Goal: Task Accomplishment & Management: Complete application form

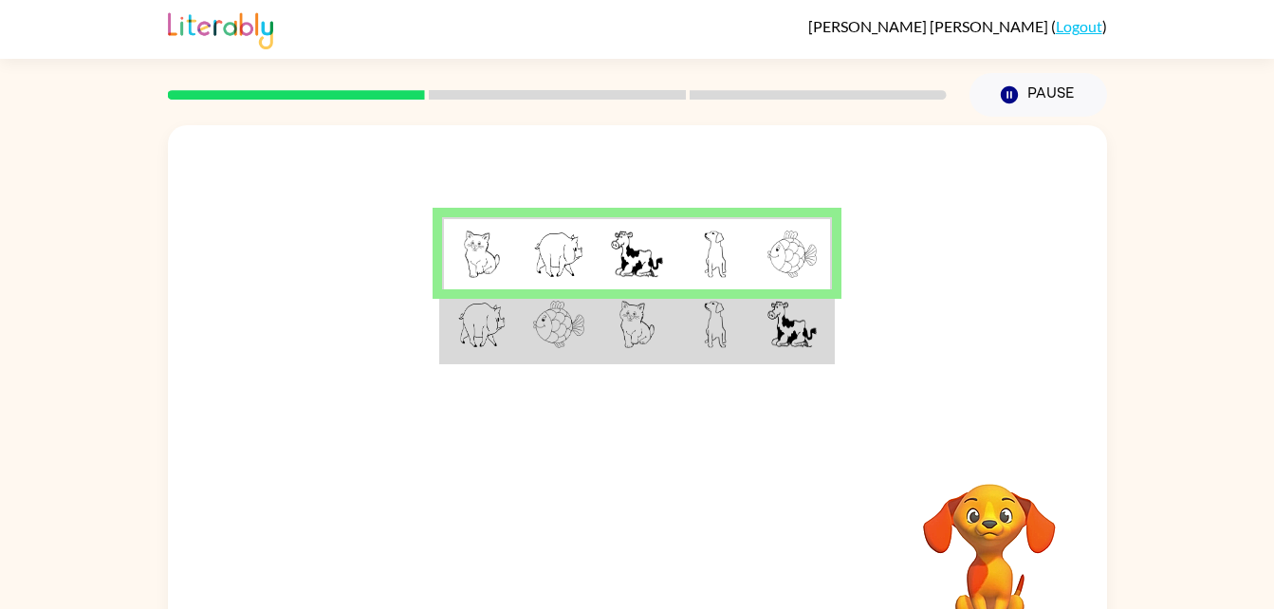
click at [795, 236] on img at bounding box center [791, 253] width 49 height 47
click at [802, 276] on img at bounding box center [791, 253] width 49 height 47
click at [786, 318] on img at bounding box center [791, 324] width 49 height 47
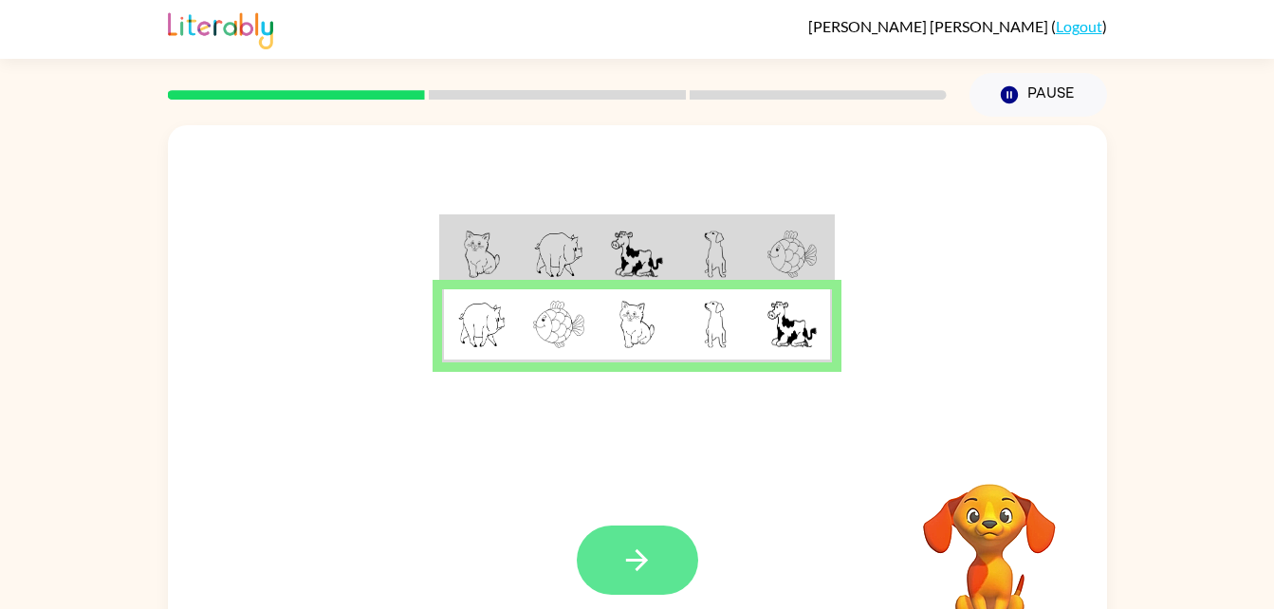
click at [645, 565] on icon "button" at bounding box center [636, 559] width 33 height 33
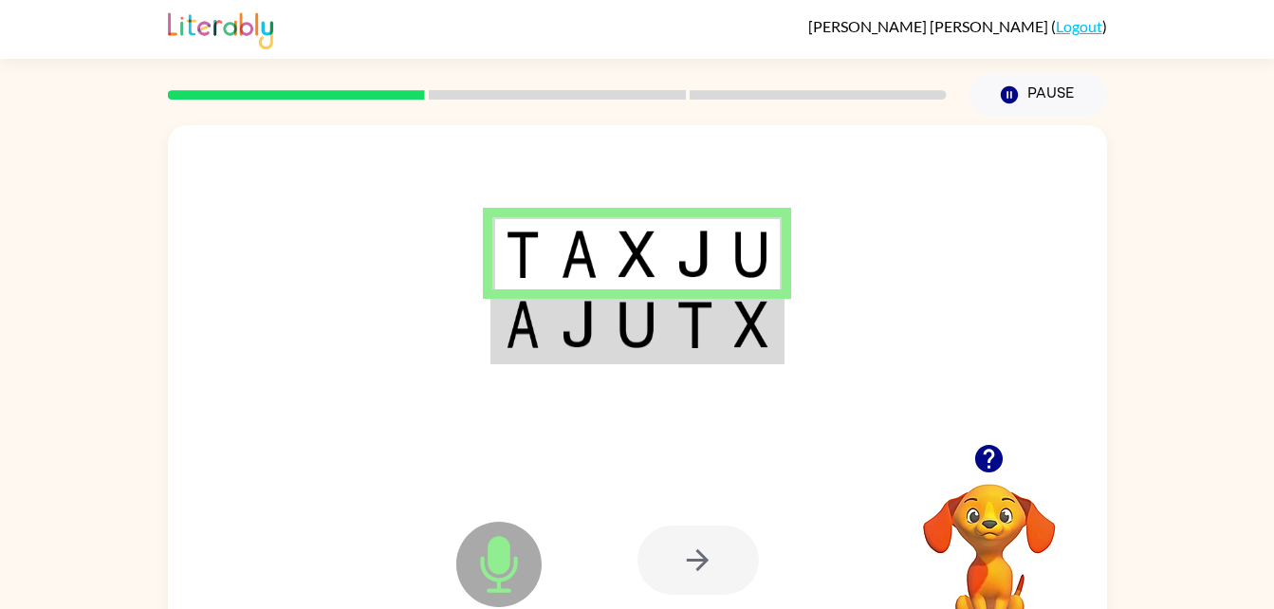
click at [767, 307] on img at bounding box center [751, 324] width 34 height 47
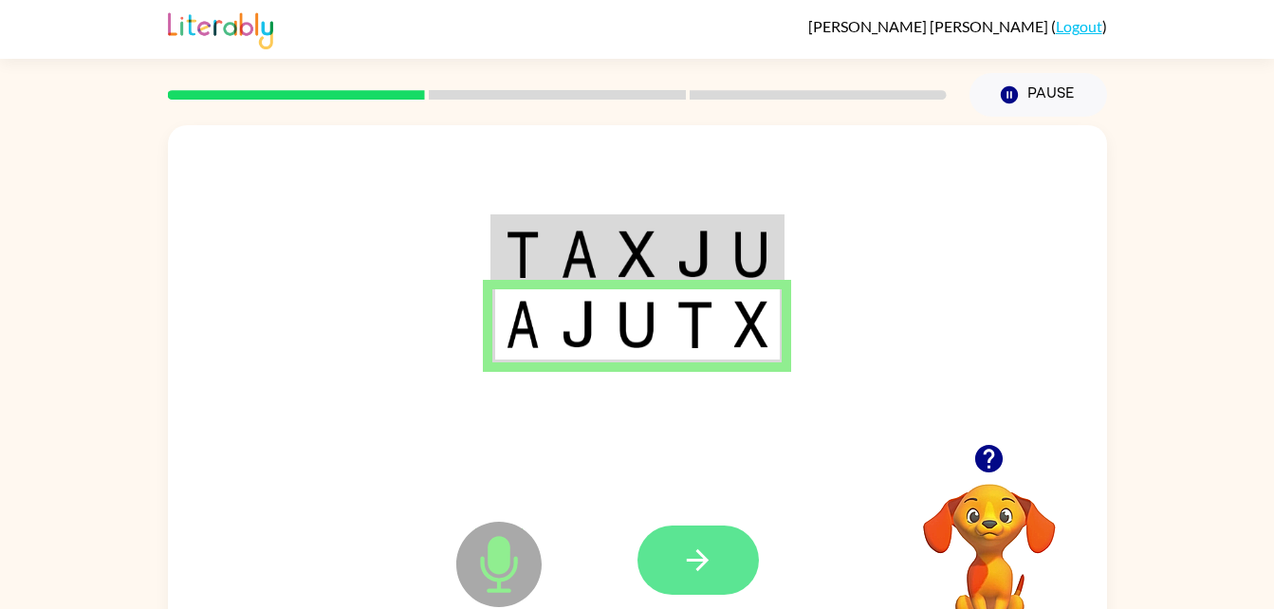
click at [704, 551] on icon "button" at bounding box center [697, 559] width 33 height 33
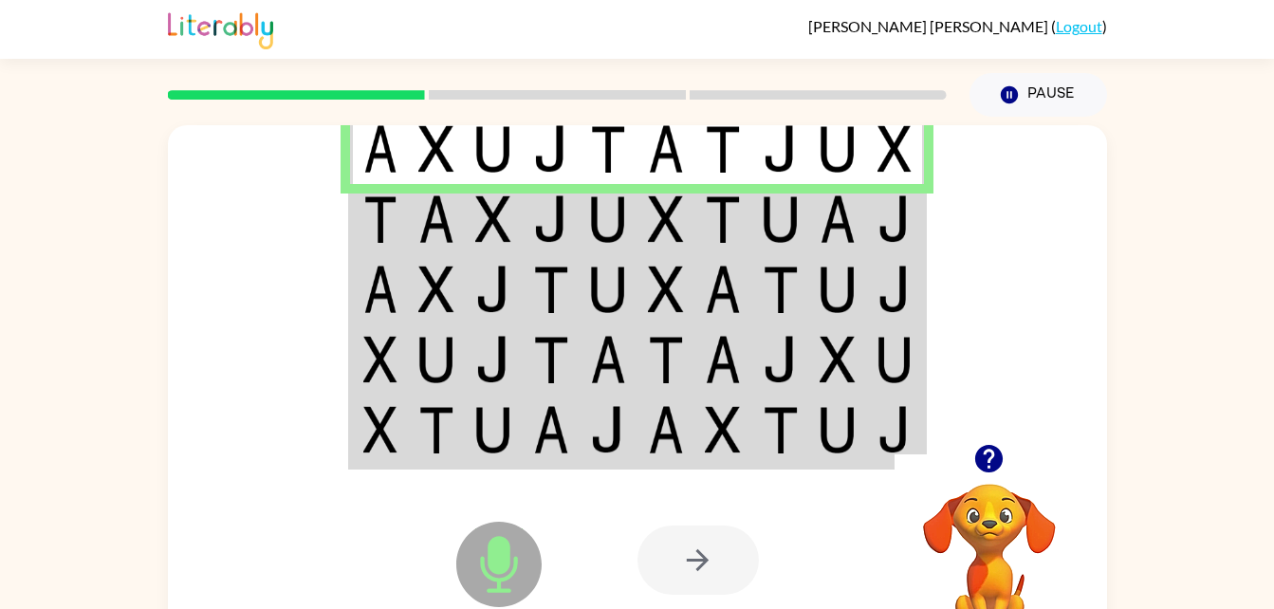
click at [842, 241] on img at bounding box center [837, 218] width 36 height 47
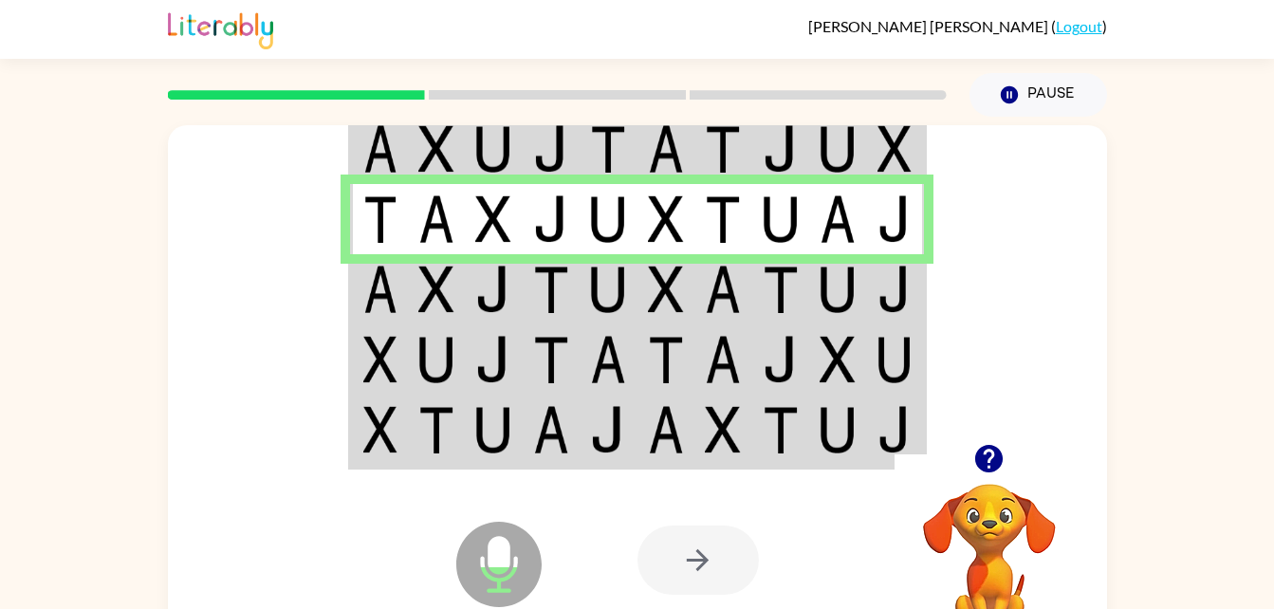
click at [886, 292] on img at bounding box center [894, 289] width 34 height 47
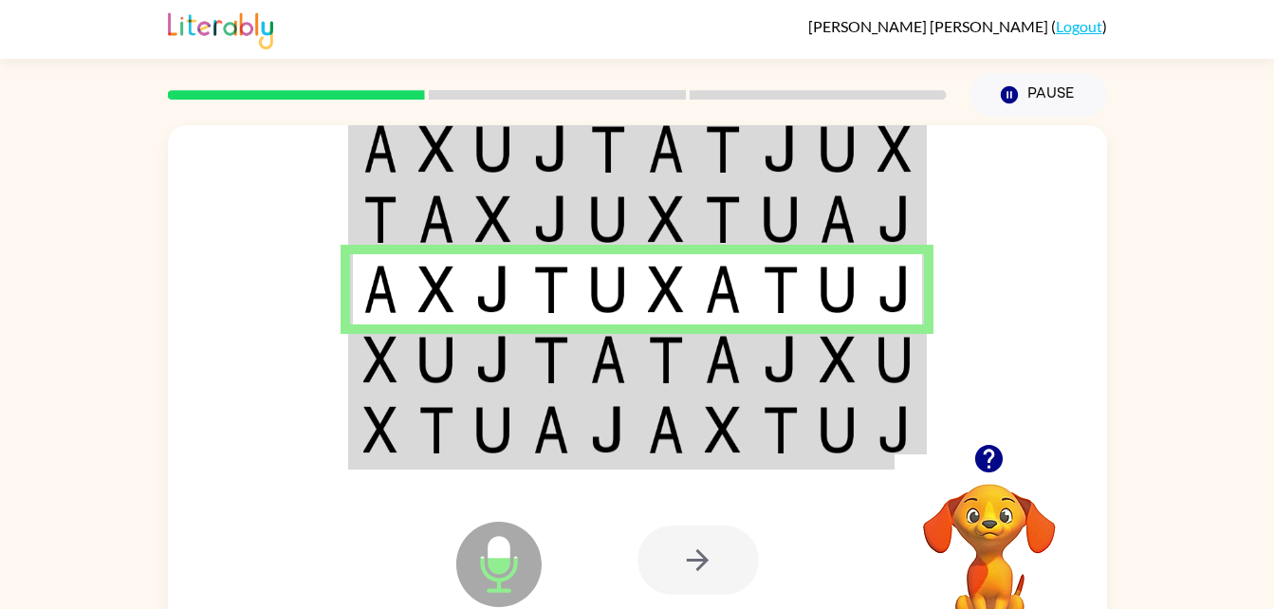
click at [865, 371] on td at bounding box center [838, 359] width 58 height 70
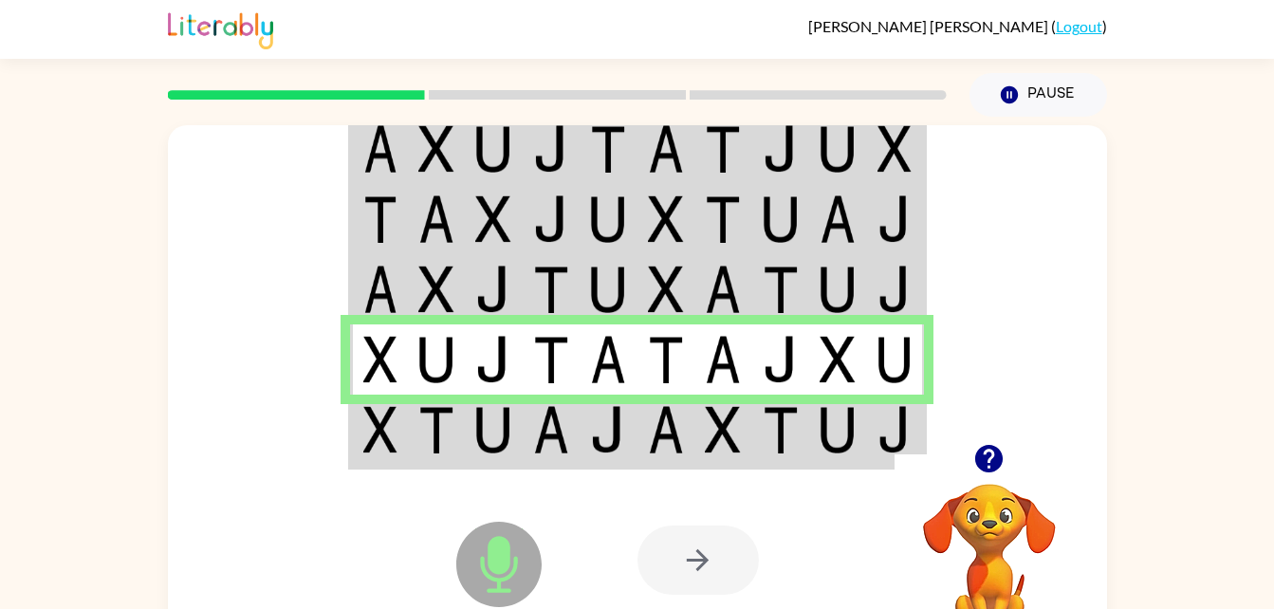
click at [842, 438] on img at bounding box center [837, 429] width 36 height 47
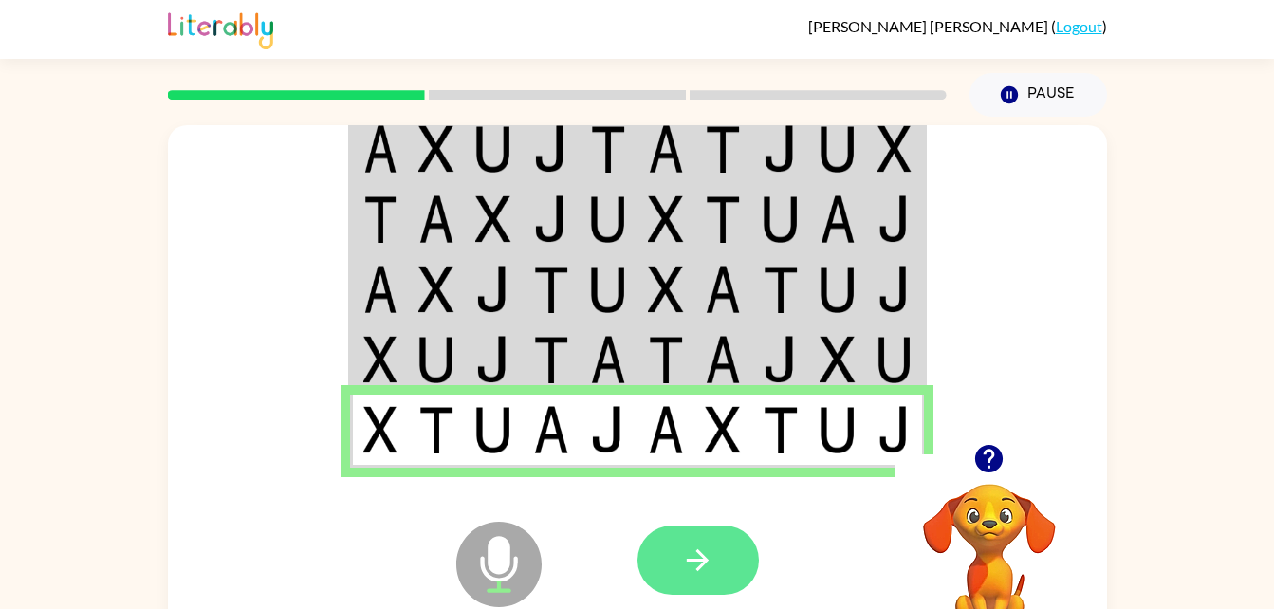
click at [718, 569] on button "button" at bounding box center [697, 559] width 121 height 69
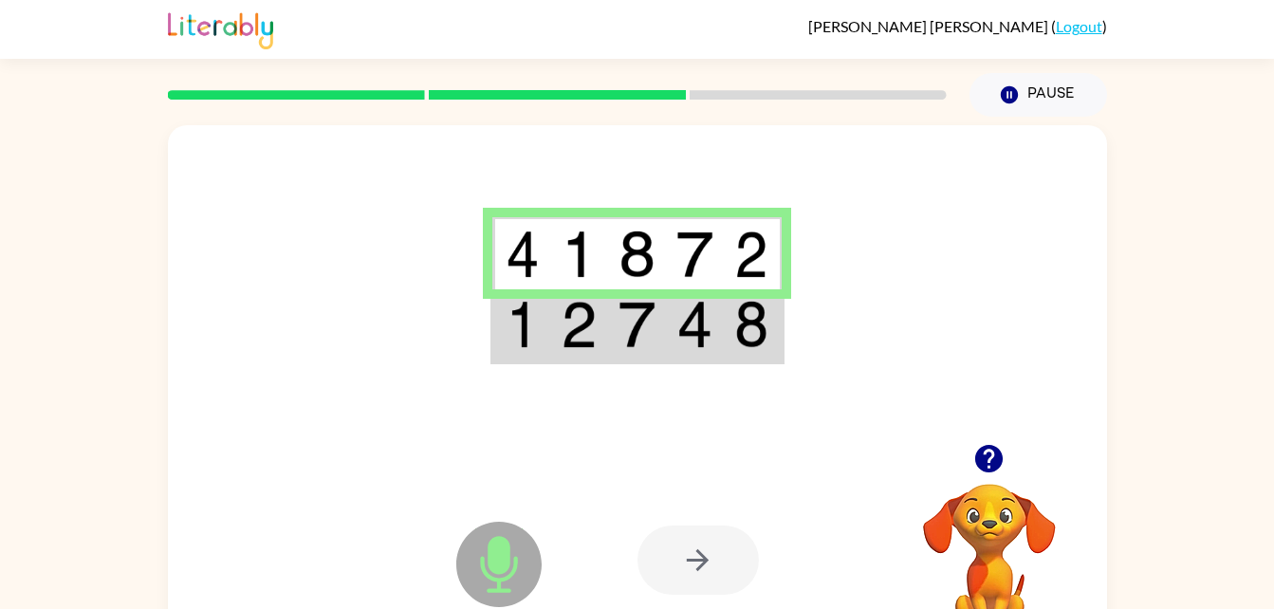
click at [736, 310] on img at bounding box center [751, 324] width 34 height 47
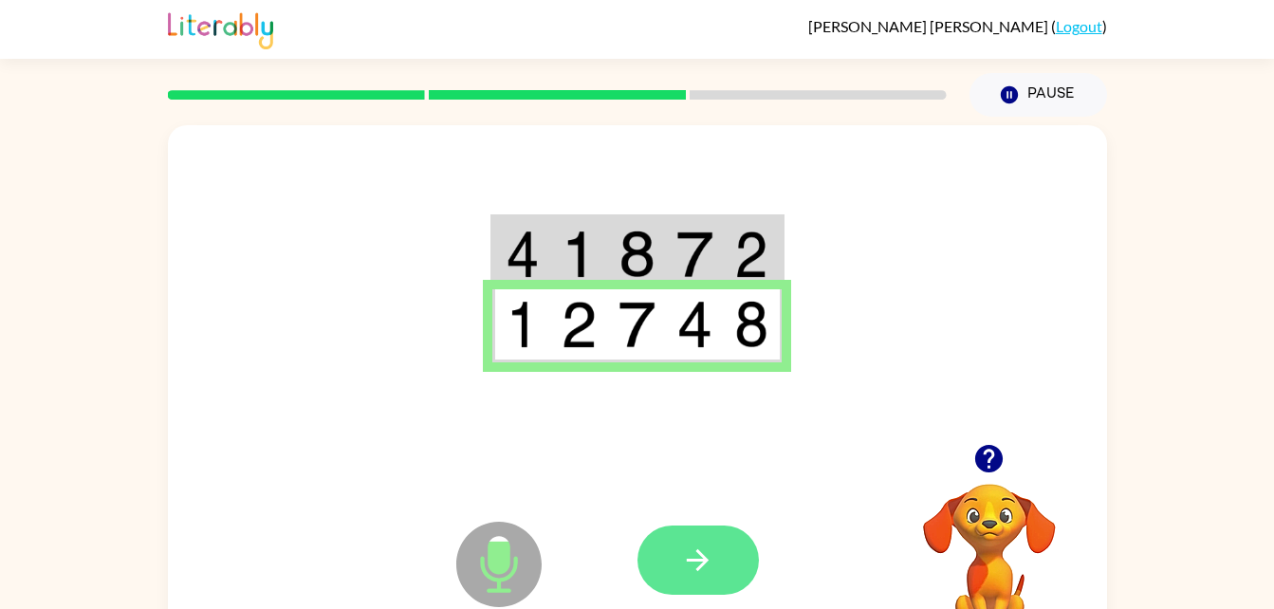
click at [686, 545] on icon "button" at bounding box center [697, 559] width 33 height 33
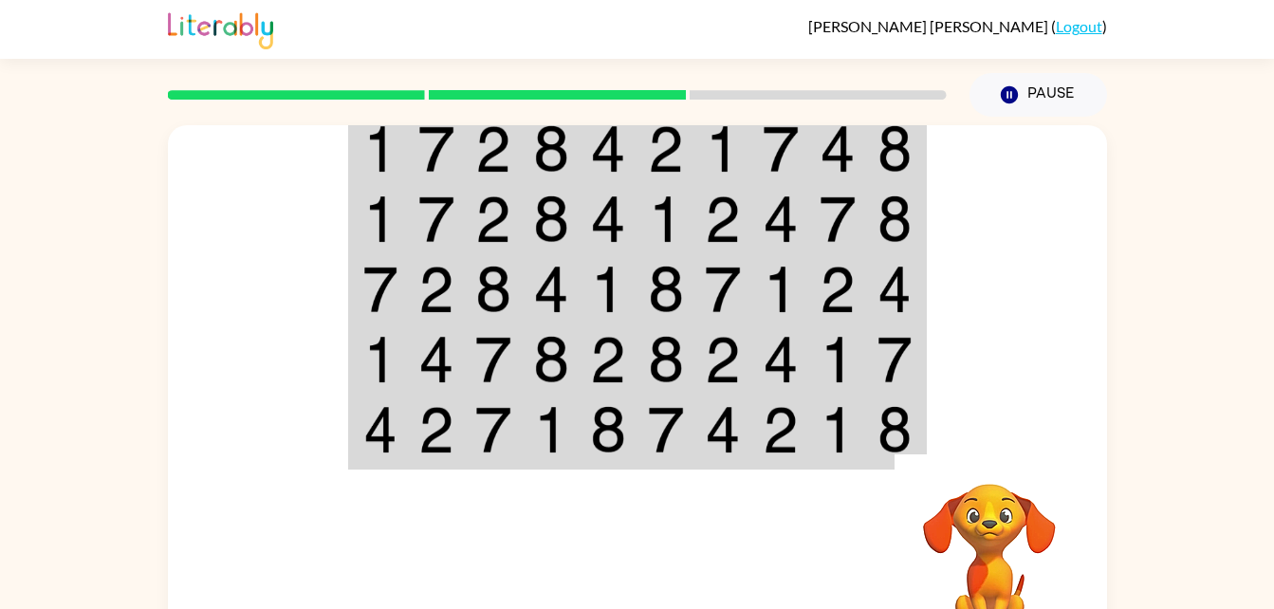
click at [877, 142] on img at bounding box center [894, 148] width 34 height 47
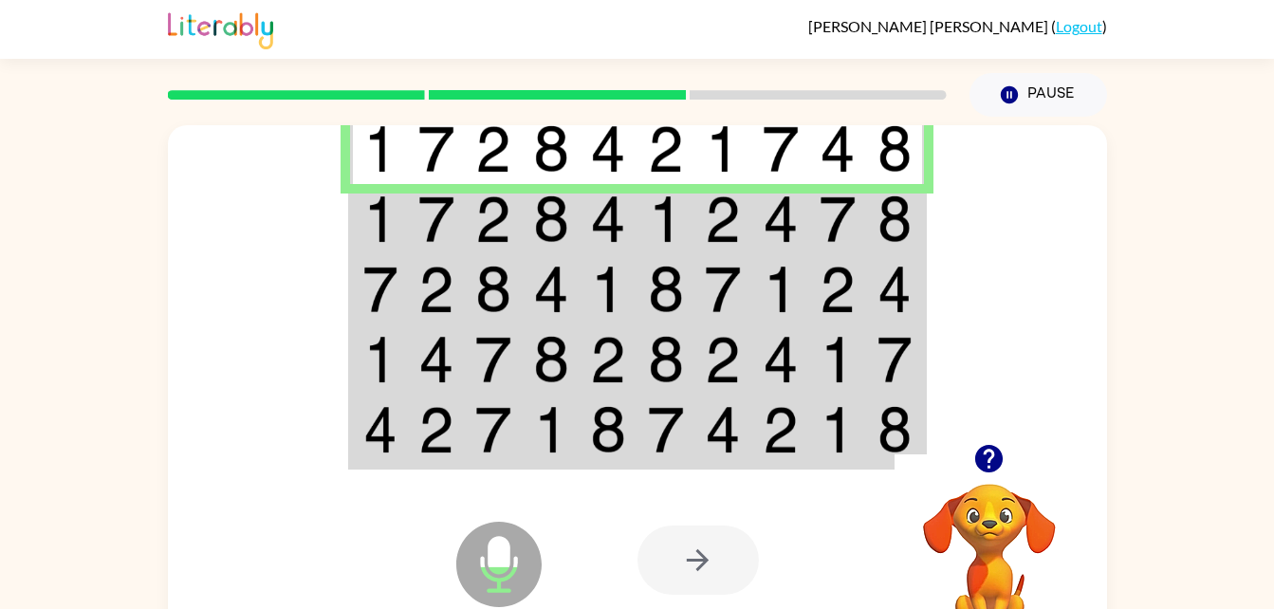
click at [871, 214] on td at bounding box center [896, 219] width 58 height 70
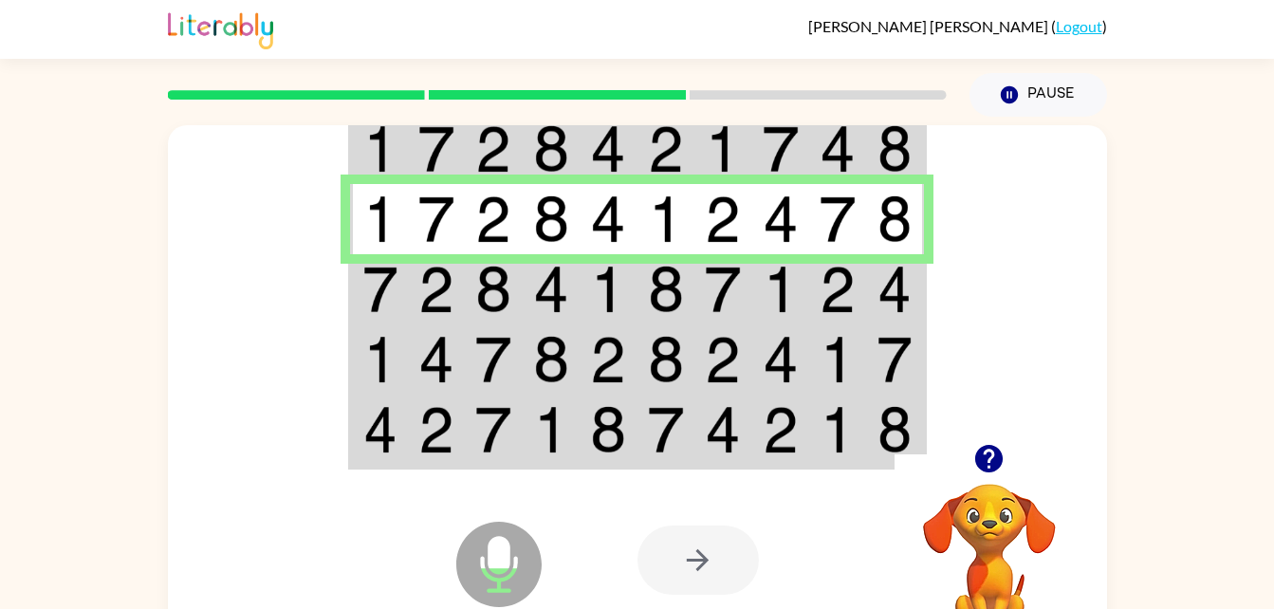
click at [869, 300] on td at bounding box center [896, 289] width 58 height 70
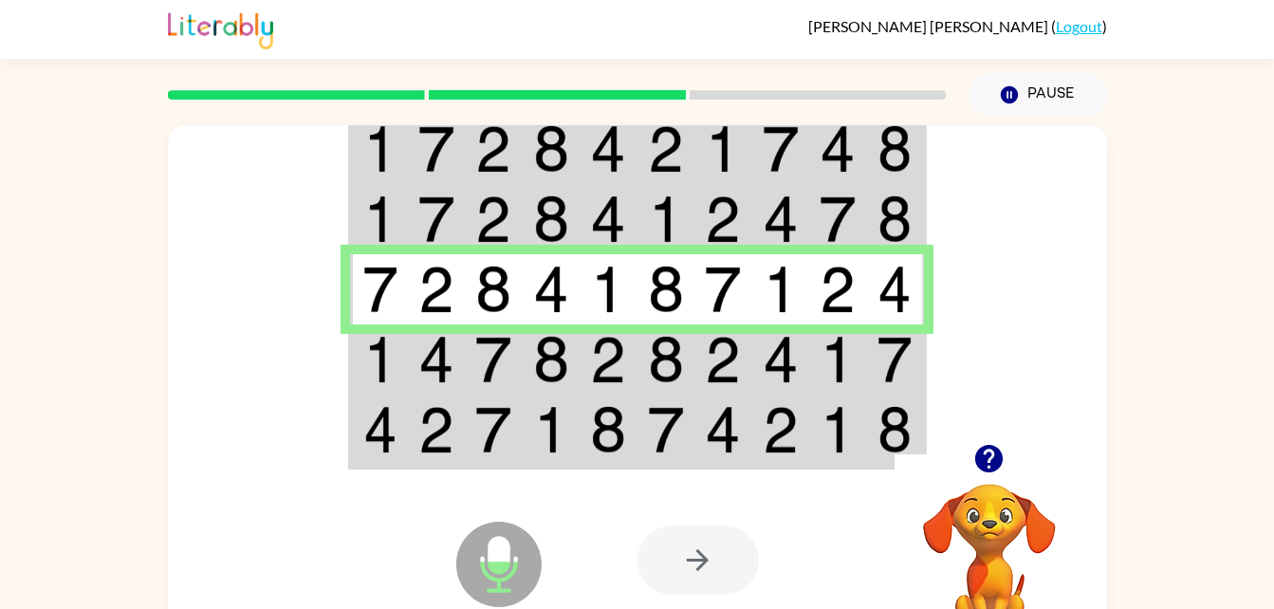
click at [874, 342] on td at bounding box center [896, 359] width 58 height 70
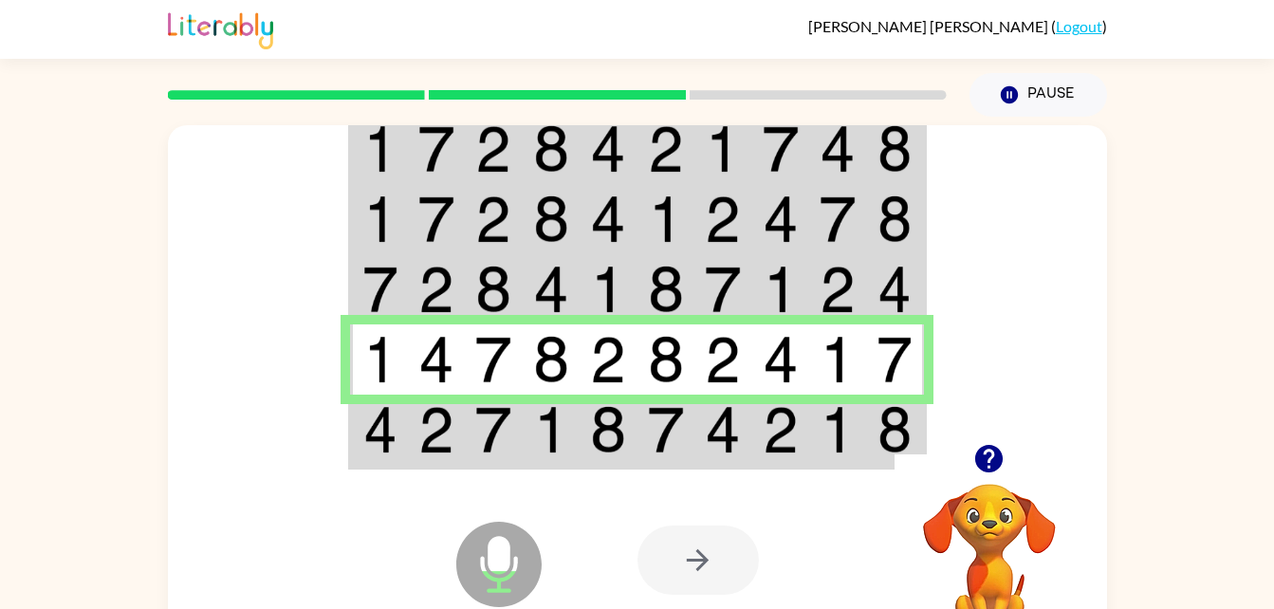
click at [836, 427] on img at bounding box center [837, 429] width 36 height 47
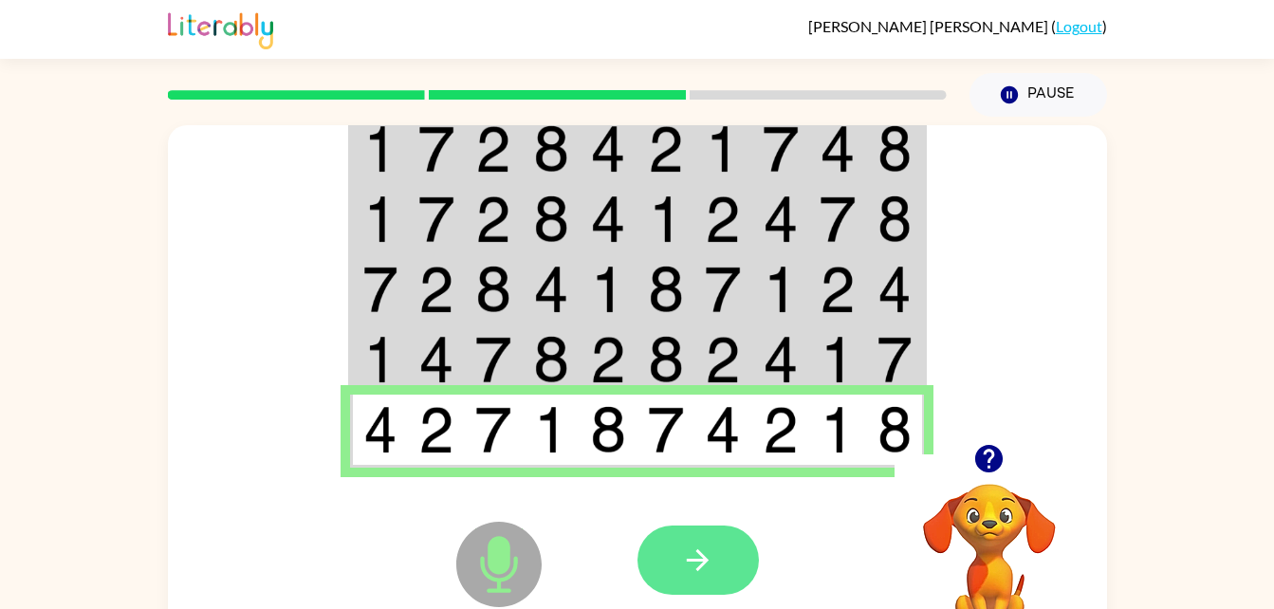
click at [745, 541] on button "button" at bounding box center [697, 559] width 121 height 69
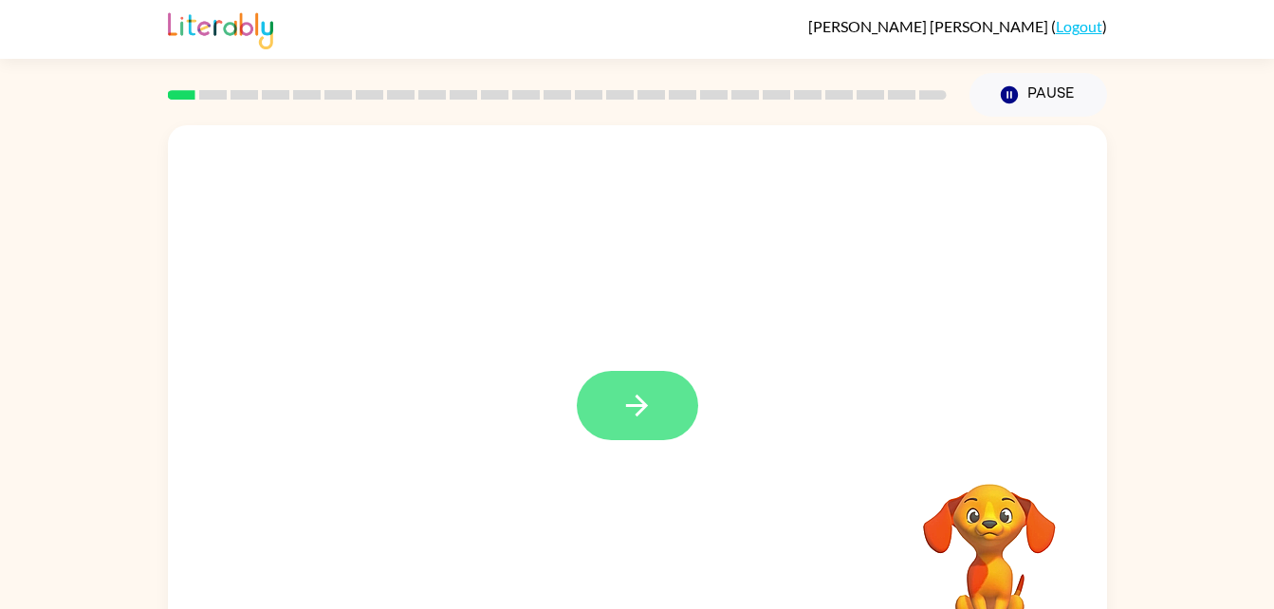
click at [658, 427] on button "button" at bounding box center [637, 405] width 121 height 69
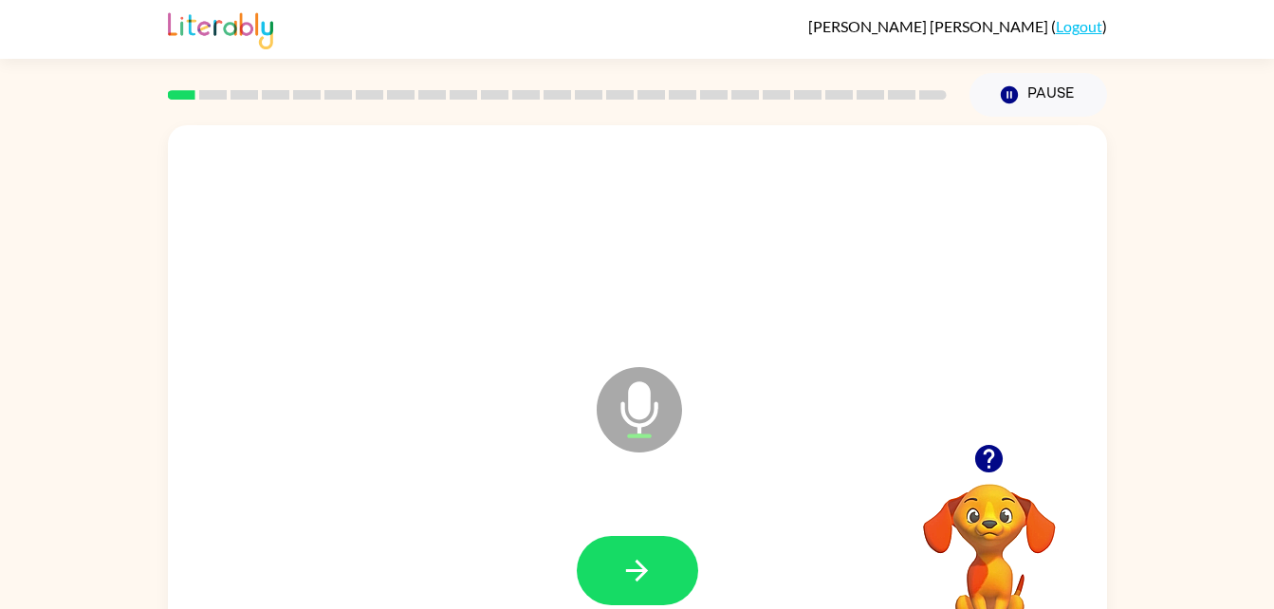
scroll to position [58, 0]
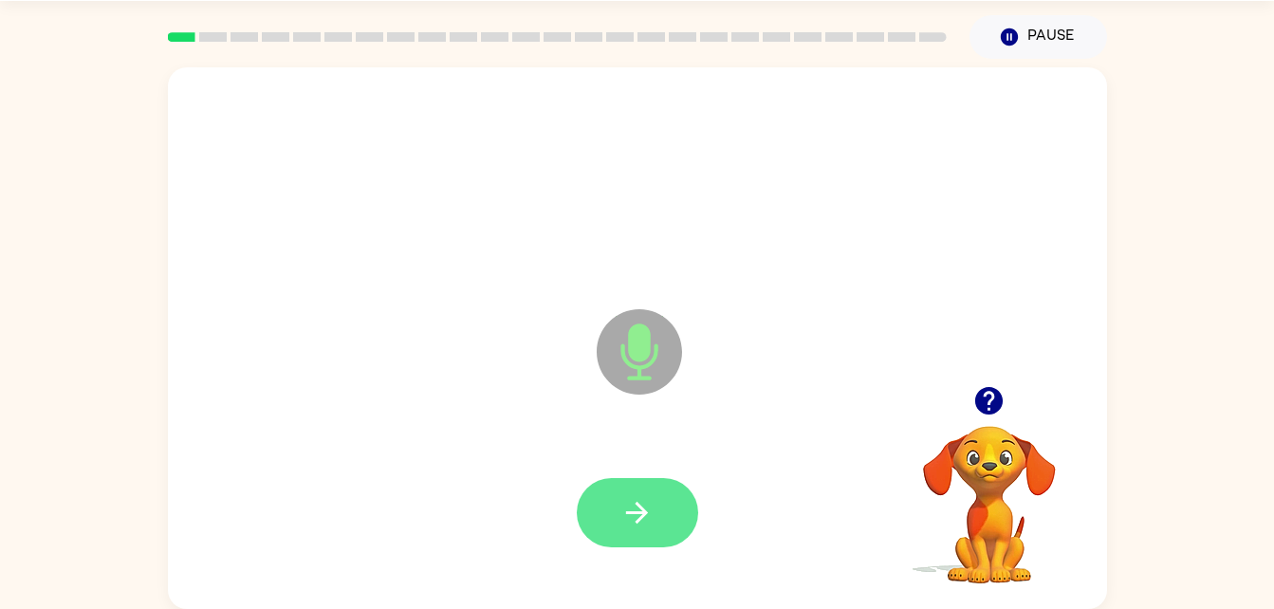
click at [677, 519] on button "button" at bounding box center [637, 512] width 121 height 69
click at [643, 523] on icon "button" at bounding box center [636, 512] width 33 height 33
click at [634, 506] on icon "button" at bounding box center [636, 512] width 33 height 33
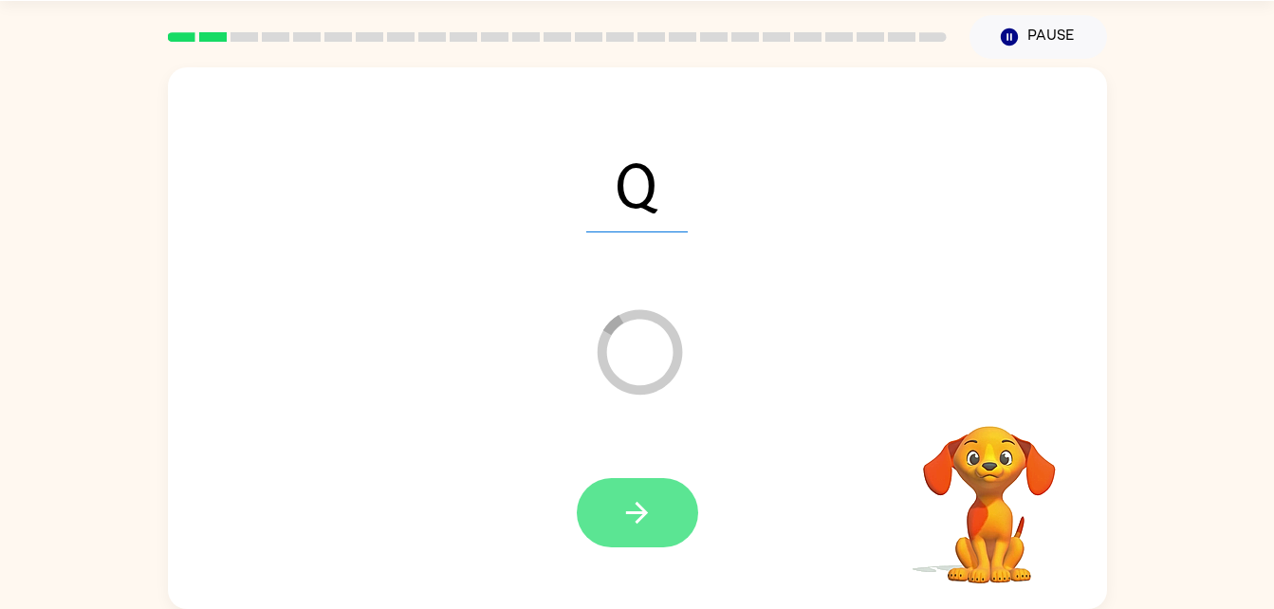
click at [673, 521] on button "button" at bounding box center [637, 512] width 121 height 69
click at [641, 534] on div at bounding box center [637, 512] width 121 height 69
click at [659, 351] on icon "Loader Your response is being sent to our graders" at bounding box center [639, 352] width 114 height 114
click at [657, 530] on div at bounding box center [637, 512] width 121 height 69
click at [702, 517] on div at bounding box center [637, 513] width 901 height 156
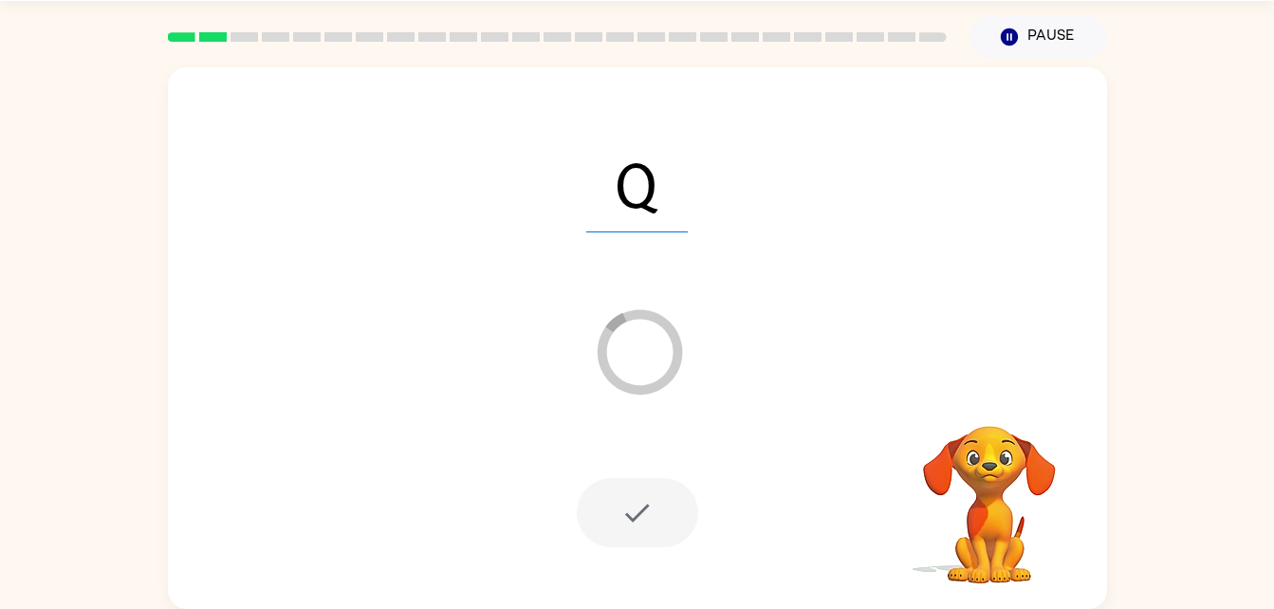
click at [635, 501] on div at bounding box center [637, 512] width 121 height 69
click at [650, 187] on span "Q" at bounding box center [636, 183] width 101 height 99
click at [949, 86] on div "Q Loader Your response is being sent to our graders" at bounding box center [637, 338] width 939 height 542
click at [721, 280] on div "Loader Your response is being sent to our graders" at bounding box center [592, 304] width 810 height 68
click at [679, 322] on icon "Loader Your response is being sent to our graders" at bounding box center [639, 352] width 114 height 114
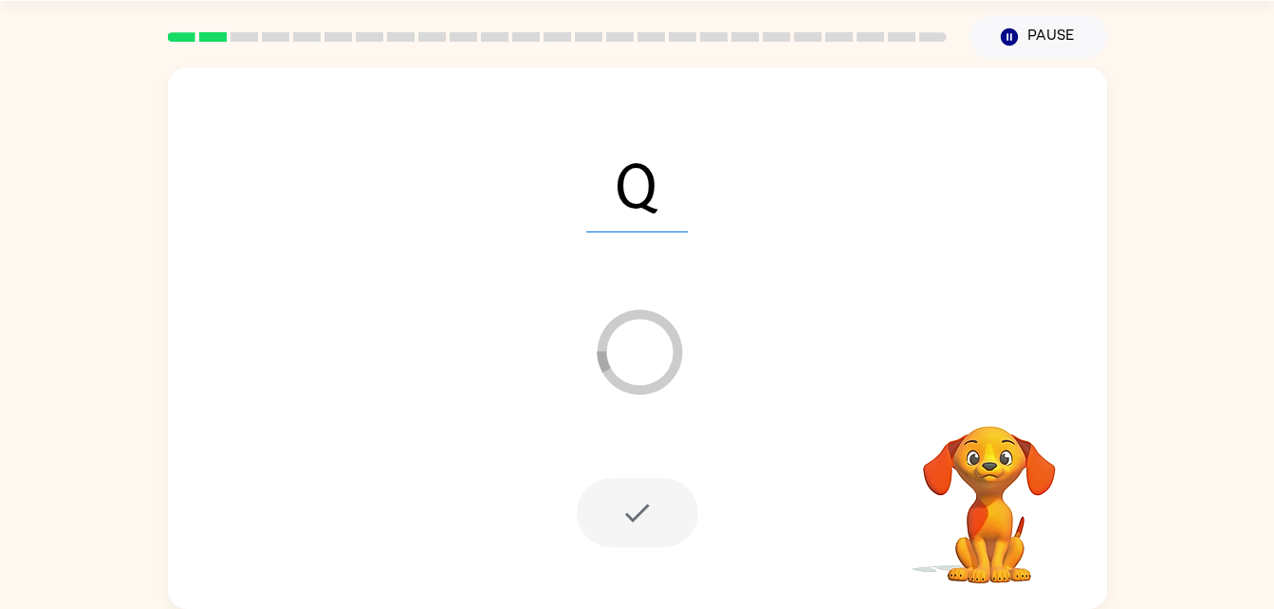
click at [628, 399] on icon "Loader Your response is being sent to our graders" at bounding box center [639, 352] width 114 height 114
click at [644, 362] on icon "Loader Your response is being sent to our graders" at bounding box center [639, 352] width 114 height 114
click at [627, 182] on span "Q" at bounding box center [636, 183] width 101 height 99
click at [1053, 340] on div "Q Loader Your response is being sent to our graders" at bounding box center [637, 338] width 939 height 542
click at [1009, 542] on video "Your browser must support playing .mp4 files to use Literably. Please try using…" at bounding box center [989, 491] width 190 height 190
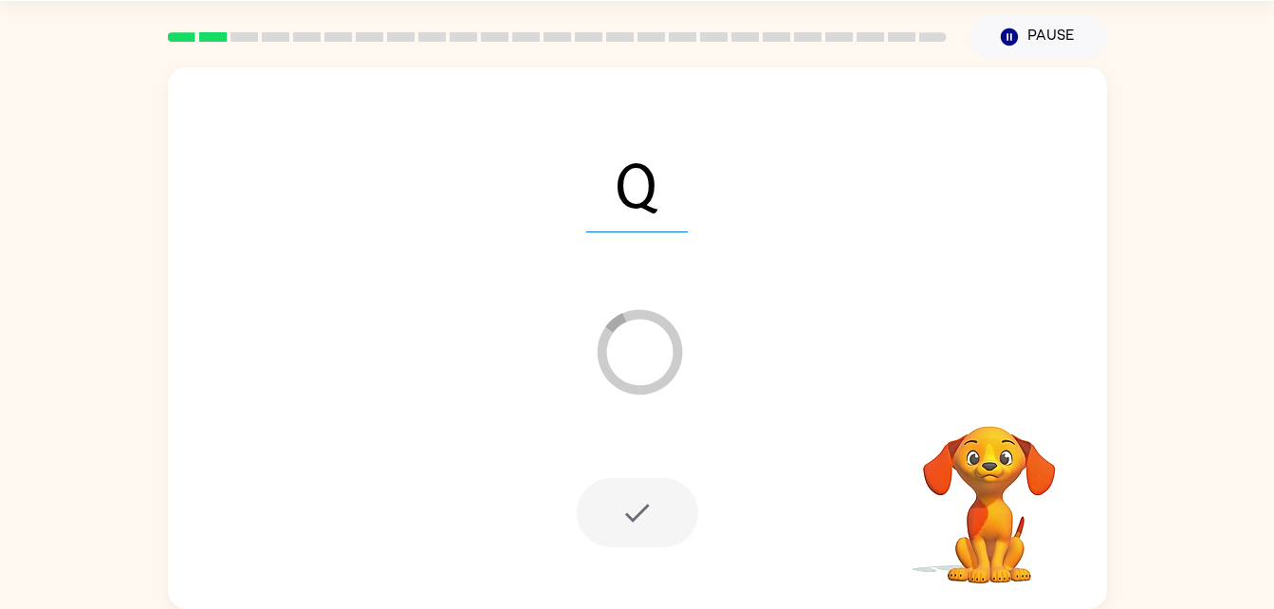
click at [978, 491] on video "Your browser must support playing .mp4 files to use Literably. Please try using…" at bounding box center [989, 491] width 190 height 190
click at [1003, 467] on video "Your browser must support playing .mp4 files to use Literably. Please try using…" at bounding box center [989, 491] width 190 height 190
click at [1005, 468] on video "Your browser must support playing .mp4 files to use Literably. Please try using…" at bounding box center [989, 491] width 190 height 190
click at [1006, 467] on video "Your browser must support playing .mp4 files to use Literably. Please try using…" at bounding box center [989, 491] width 190 height 190
click at [1006, 461] on video "Your browser must support playing .mp4 files to use Literably. Please try using…" at bounding box center [989, 491] width 190 height 190
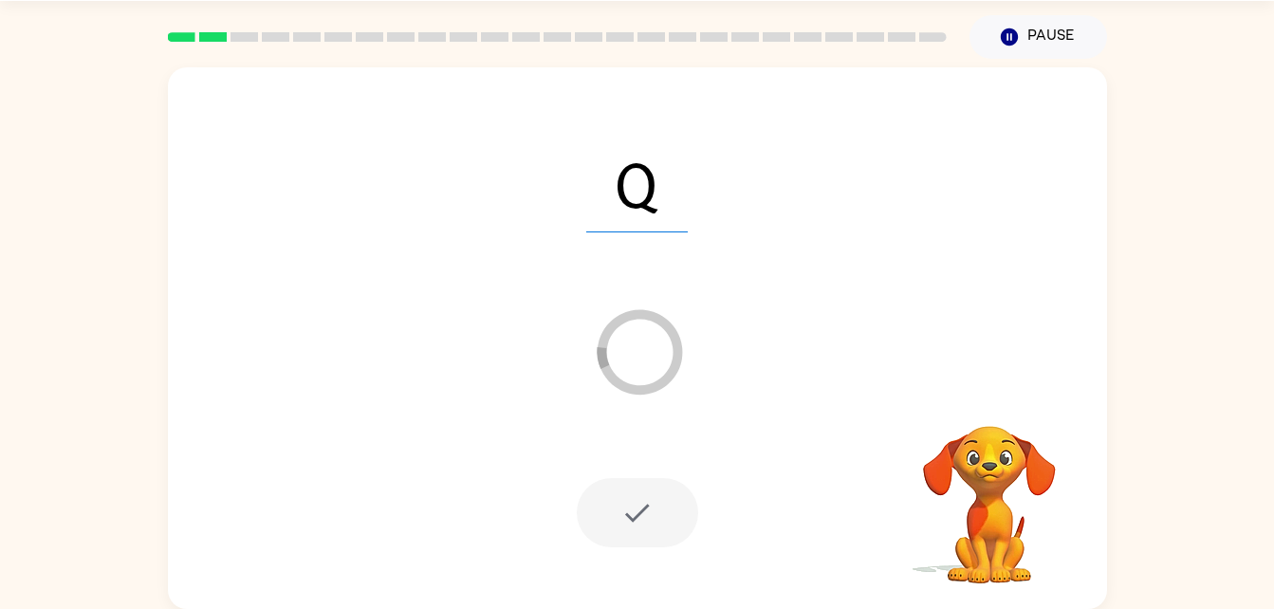
click at [641, 499] on div at bounding box center [637, 512] width 121 height 69
click at [970, 378] on div "Q Loader Your response is being sent to our graders" at bounding box center [637, 338] width 939 height 542
click at [1053, 424] on video "Your browser must support playing .mp4 files to use Literably. Please try using…" at bounding box center [989, 491] width 190 height 190
click at [929, 381] on div "Q Loader Your response is being sent to our graders" at bounding box center [637, 338] width 939 height 542
click at [1028, 29] on button "Pause Pause" at bounding box center [1038, 37] width 138 height 44
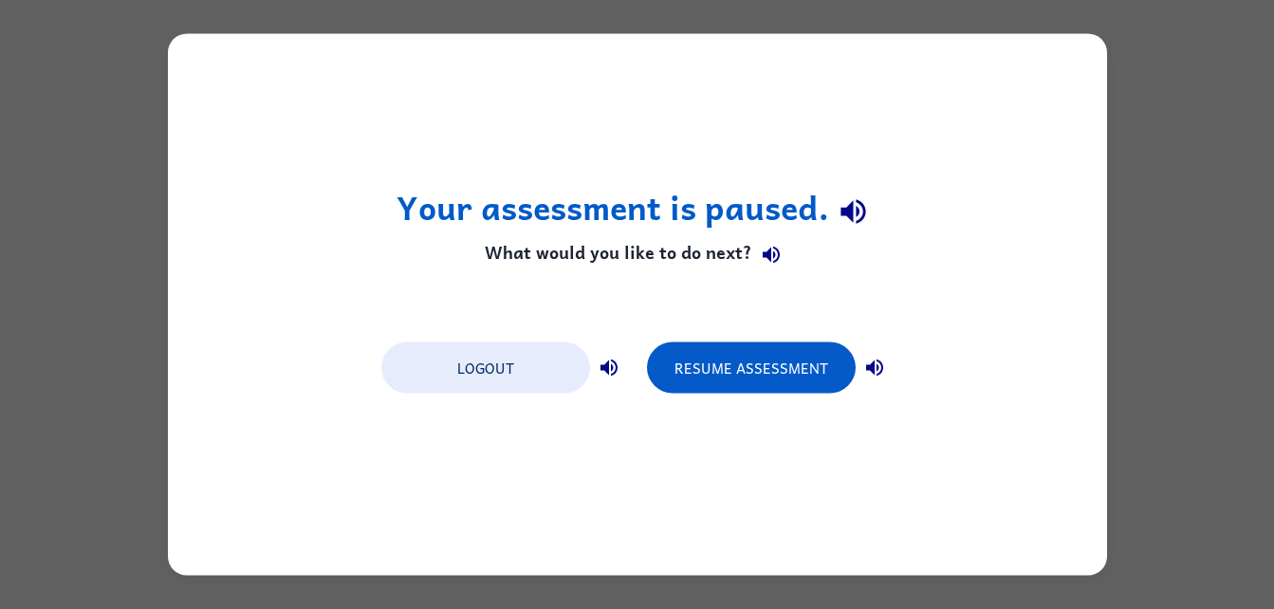
scroll to position [0, 0]
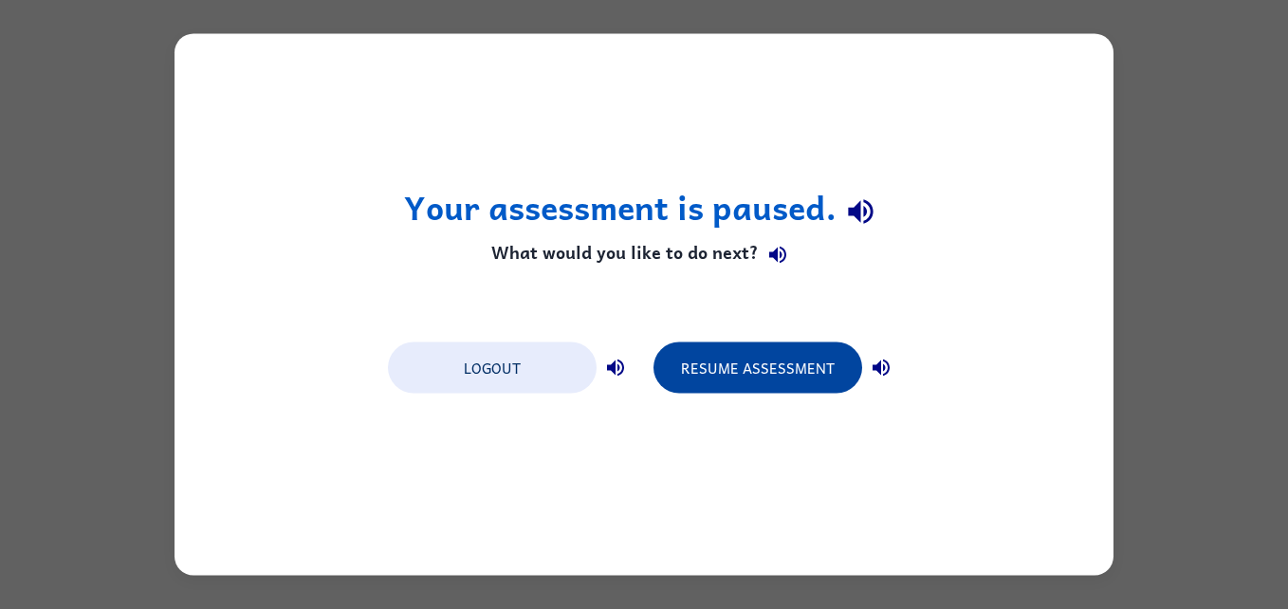
click at [732, 370] on button "Resume Assessment" at bounding box center [757, 367] width 209 height 51
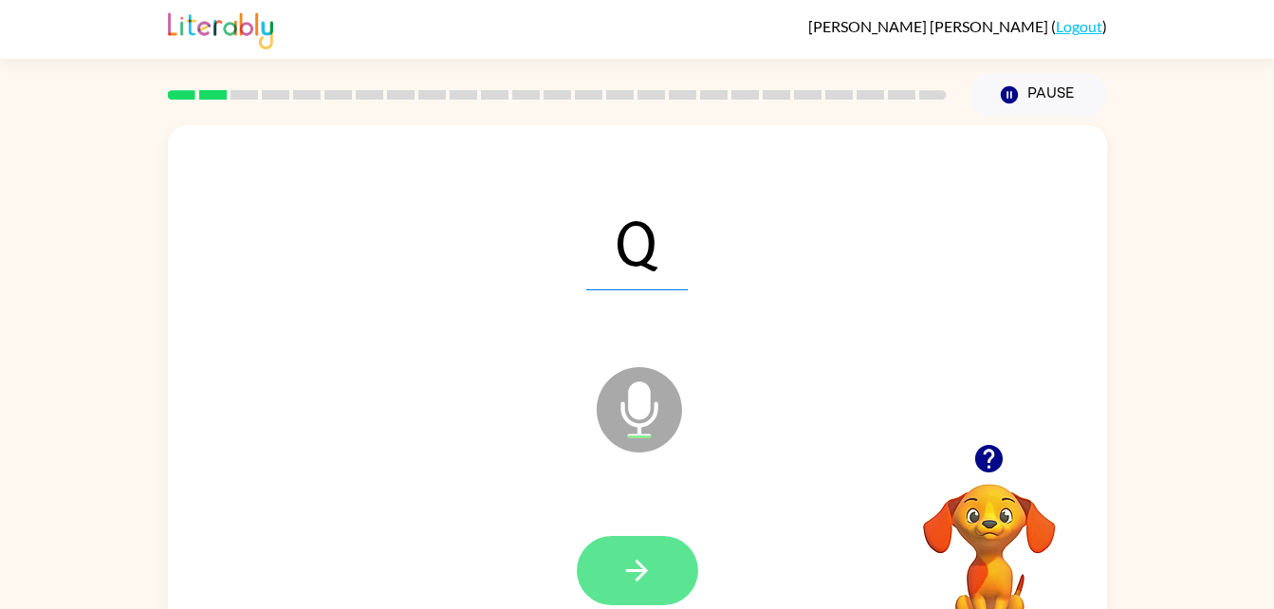
click at [641, 554] on icon "button" at bounding box center [636, 570] width 33 height 33
click at [661, 554] on button "button" at bounding box center [637, 570] width 121 height 69
click at [667, 569] on button "button" at bounding box center [637, 570] width 121 height 69
click at [663, 576] on button "button" at bounding box center [637, 570] width 121 height 69
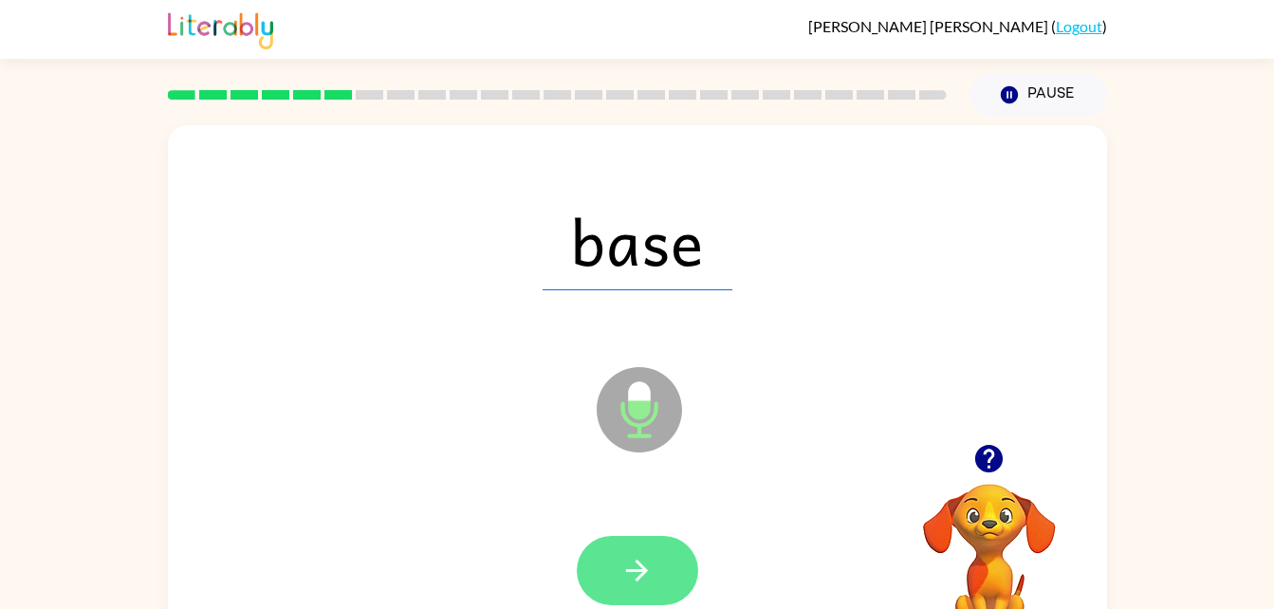
click at [649, 570] on icon "button" at bounding box center [636, 570] width 33 height 33
click at [656, 598] on button "button" at bounding box center [637, 570] width 121 height 69
click at [653, 564] on icon "button" at bounding box center [636, 570] width 33 height 33
click at [668, 574] on button "button" at bounding box center [637, 570] width 121 height 69
click at [661, 550] on button "button" at bounding box center [637, 570] width 121 height 69
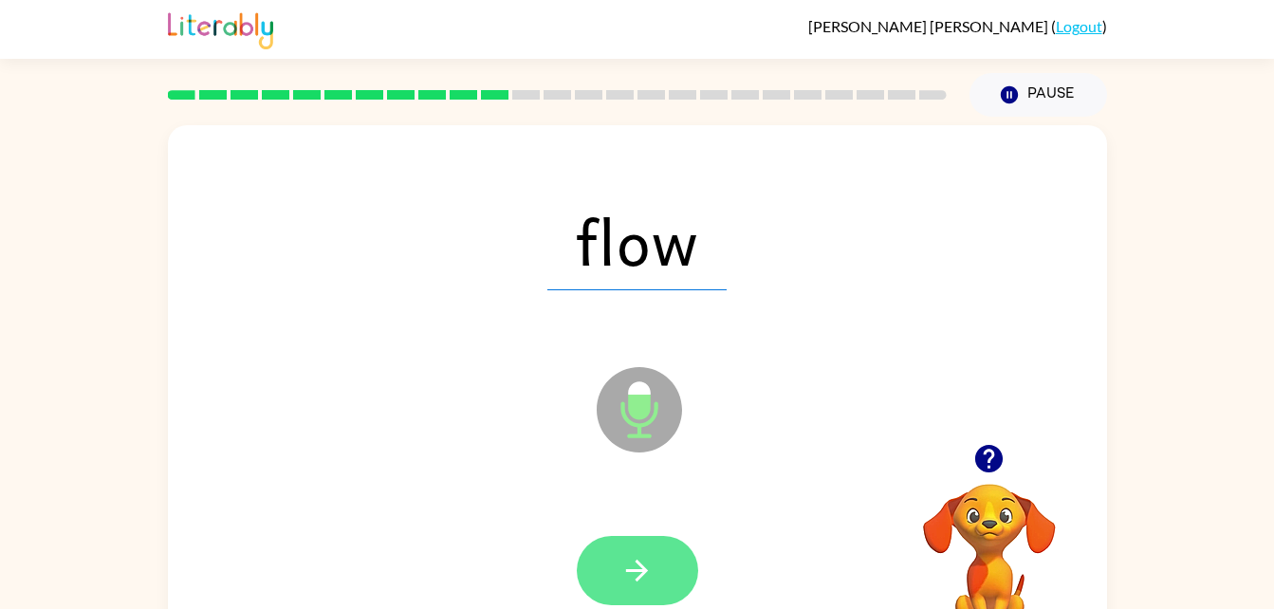
click at [632, 571] on icon "button" at bounding box center [637, 571] width 22 height 22
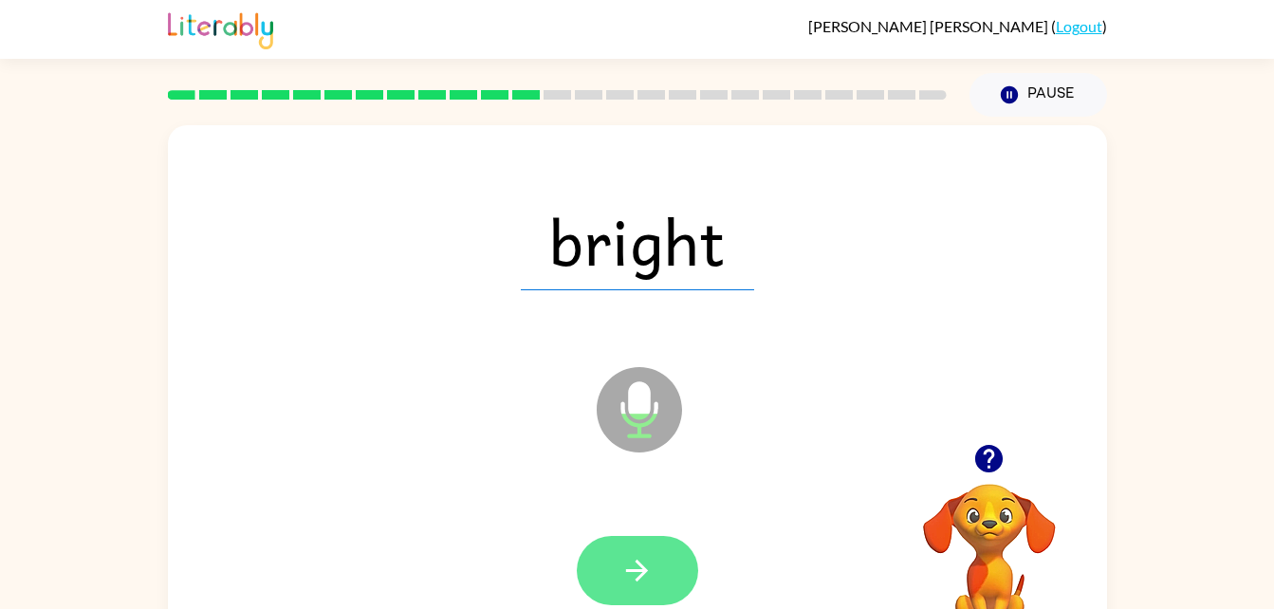
click at [638, 571] on icon "button" at bounding box center [637, 571] width 22 height 22
click at [630, 555] on icon "button" at bounding box center [636, 570] width 33 height 33
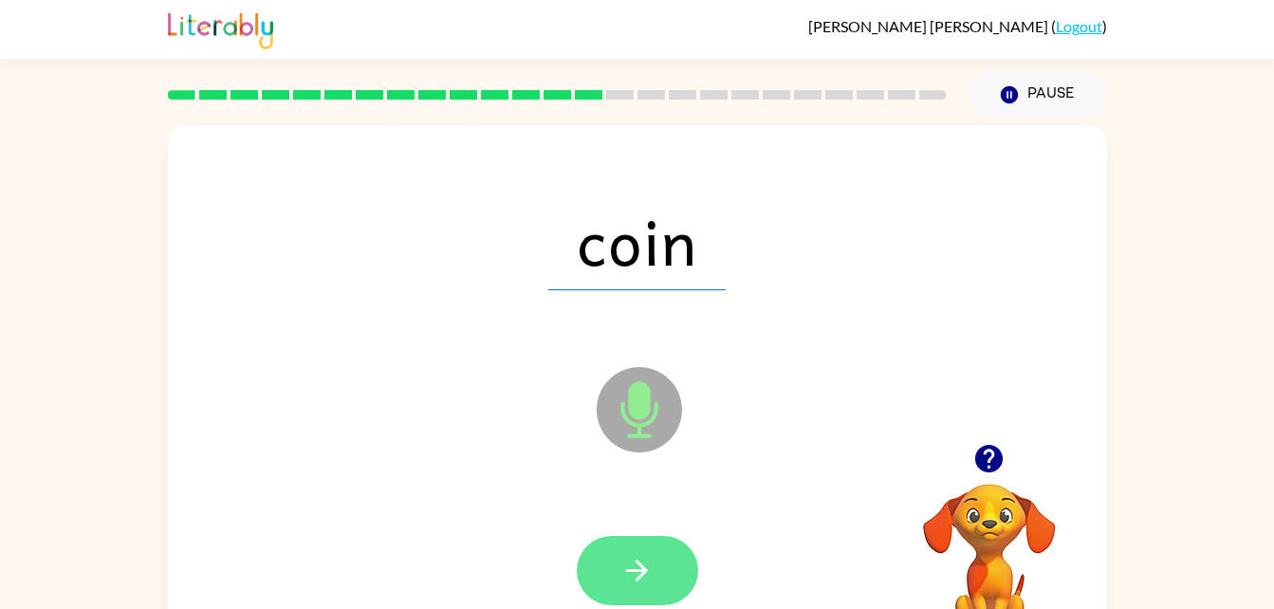
click at [653, 577] on icon "button" at bounding box center [636, 570] width 33 height 33
click at [646, 591] on button "button" at bounding box center [637, 570] width 121 height 69
click at [652, 576] on icon "button" at bounding box center [636, 570] width 33 height 33
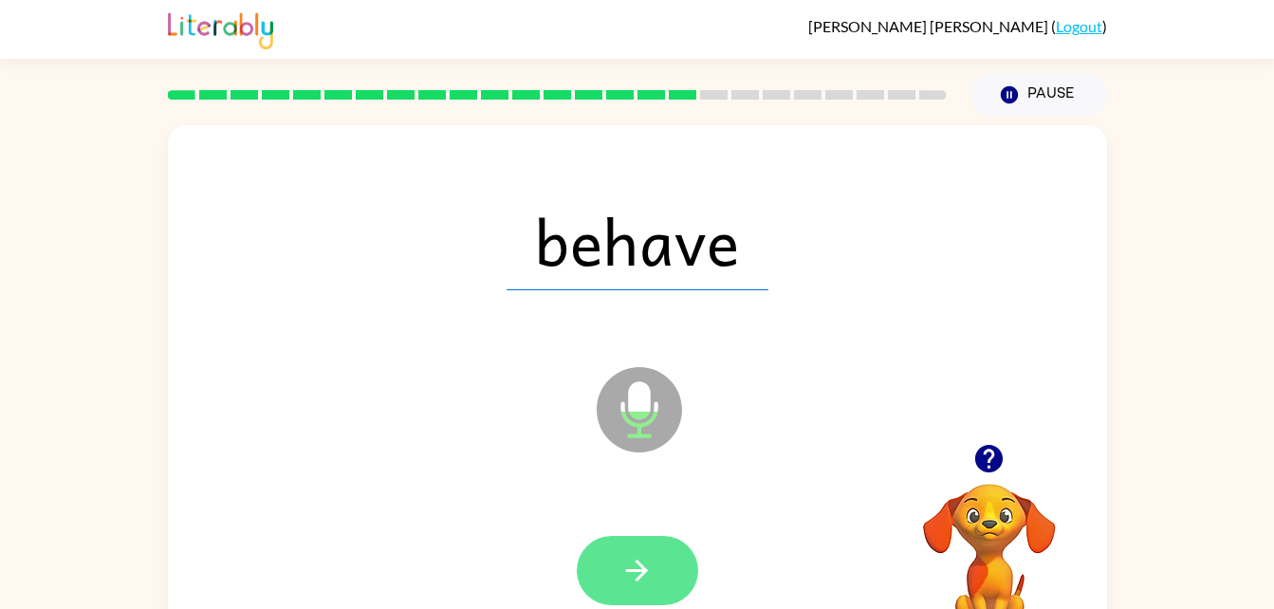
click at [640, 563] on icon "button" at bounding box center [637, 571] width 22 height 22
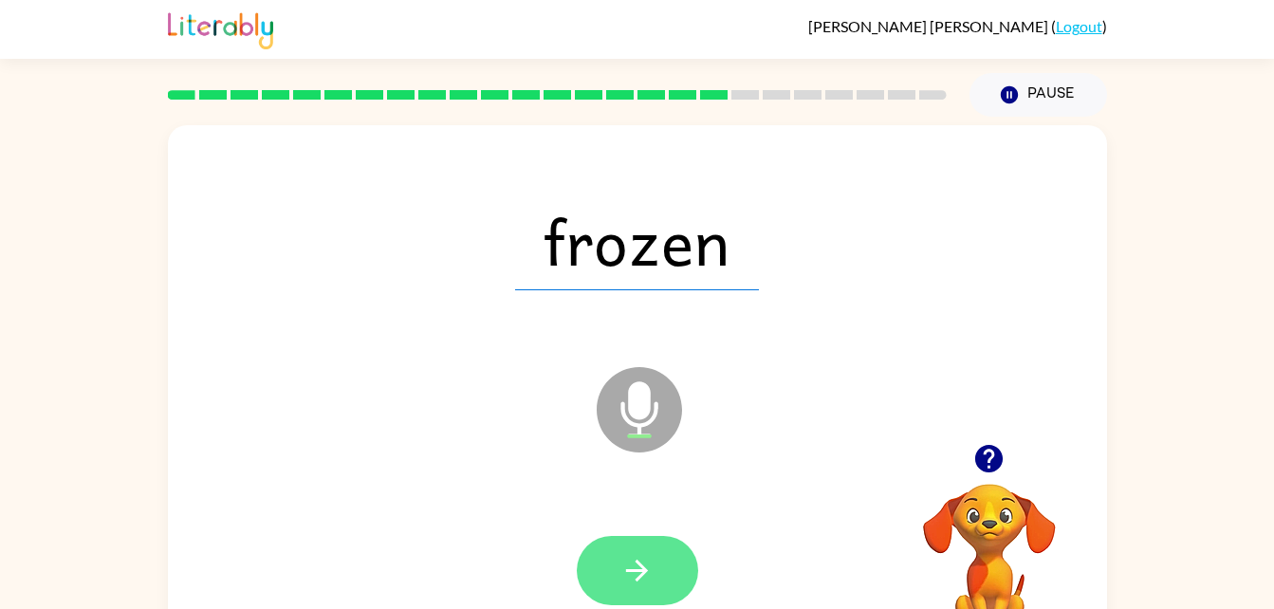
click at [661, 559] on button "button" at bounding box center [637, 570] width 121 height 69
click at [645, 572] on icon "button" at bounding box center [637, 571] width 22 height 22
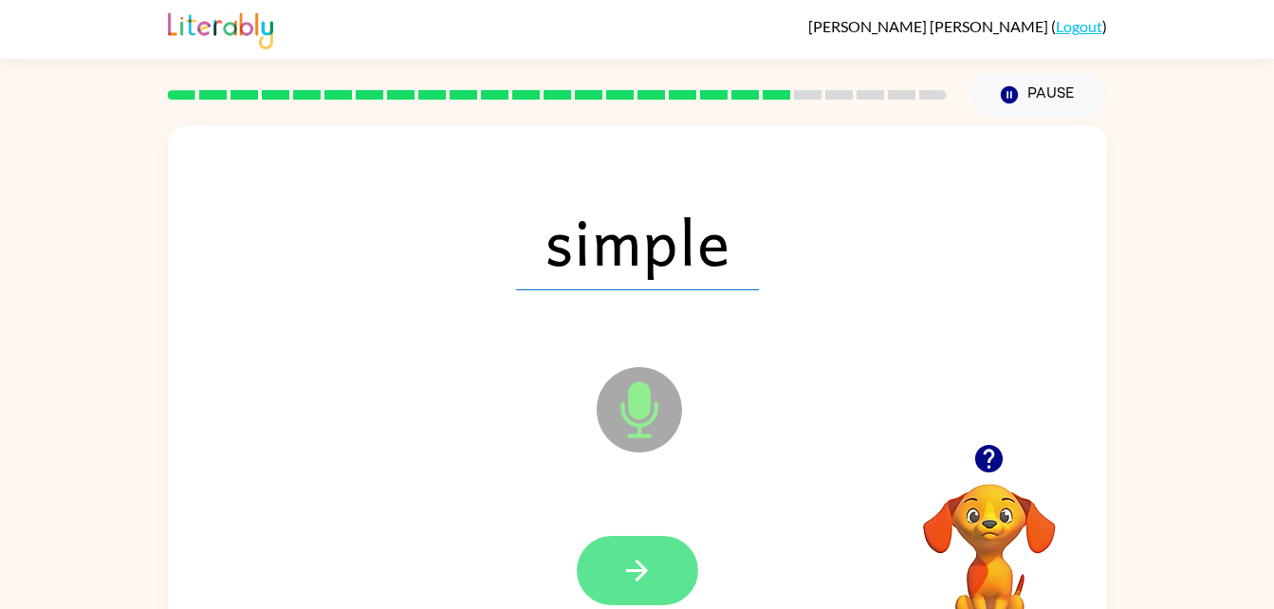
click at [644, 568] on icon "button" at bounding box center [637, 571] width 22 height 22
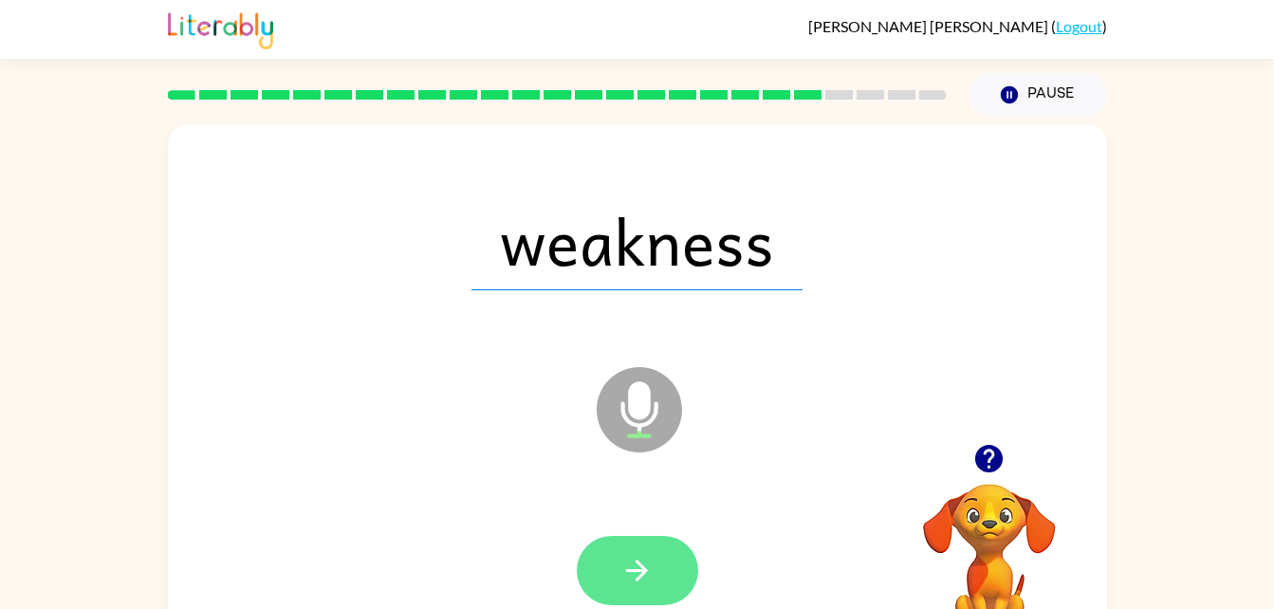
click at [672, 563] on button "button" at bounding box center [637, 570] width 121 height 69
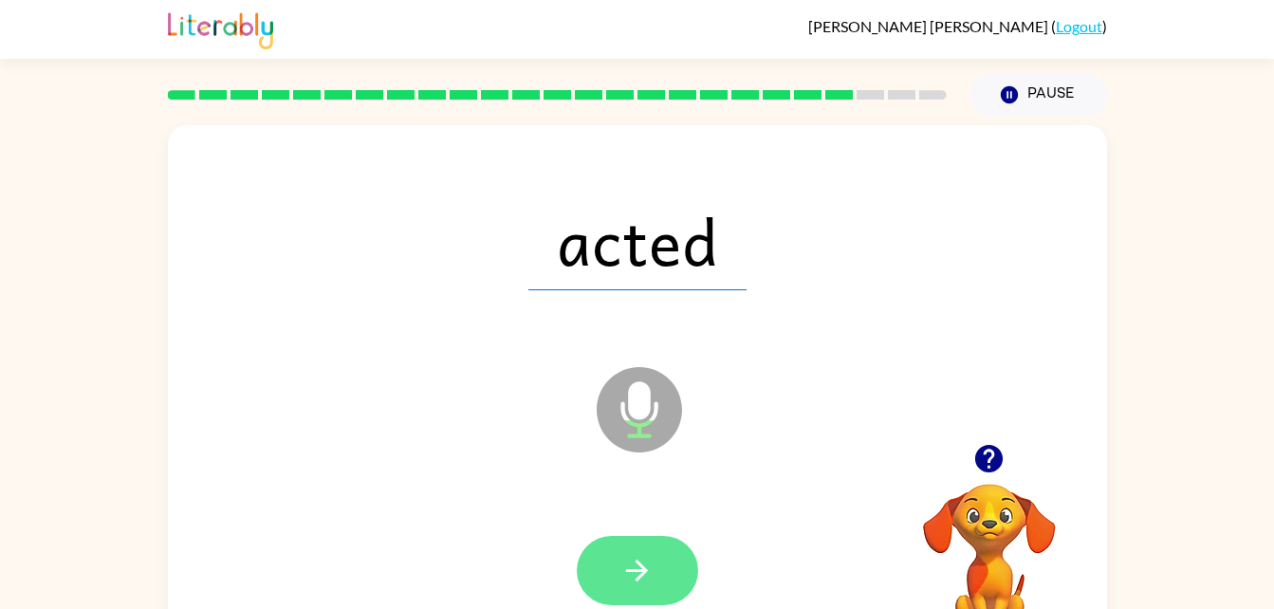
click at [633, 567] on icon "button" at bounding box center [636, 570] width 33 height 33
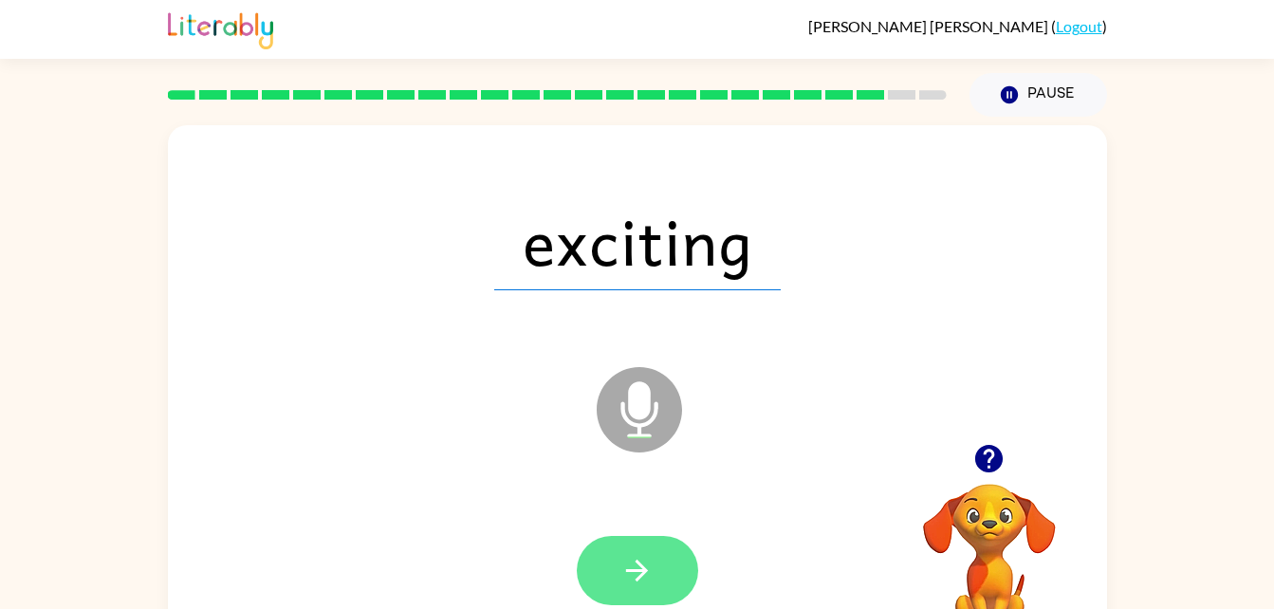
click at [660, 584] on button "button" at bounding box center [637, 570] width 121 height 69
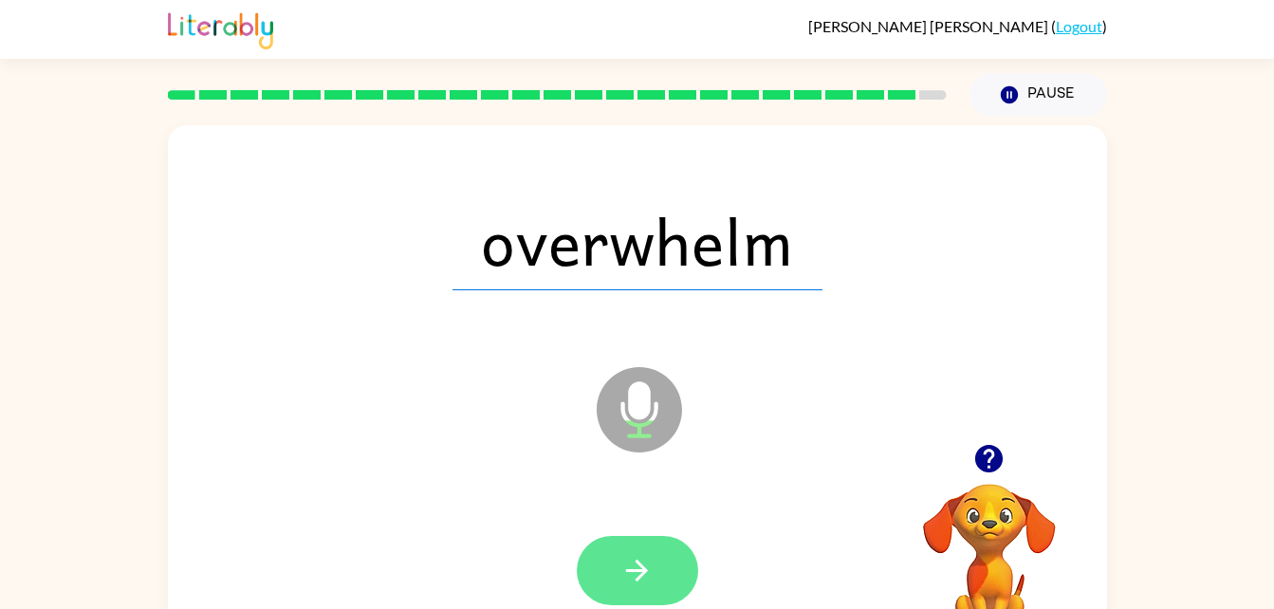
click at [662, 575] on button "button" at bounding box center [637, 570] width 121 height 69
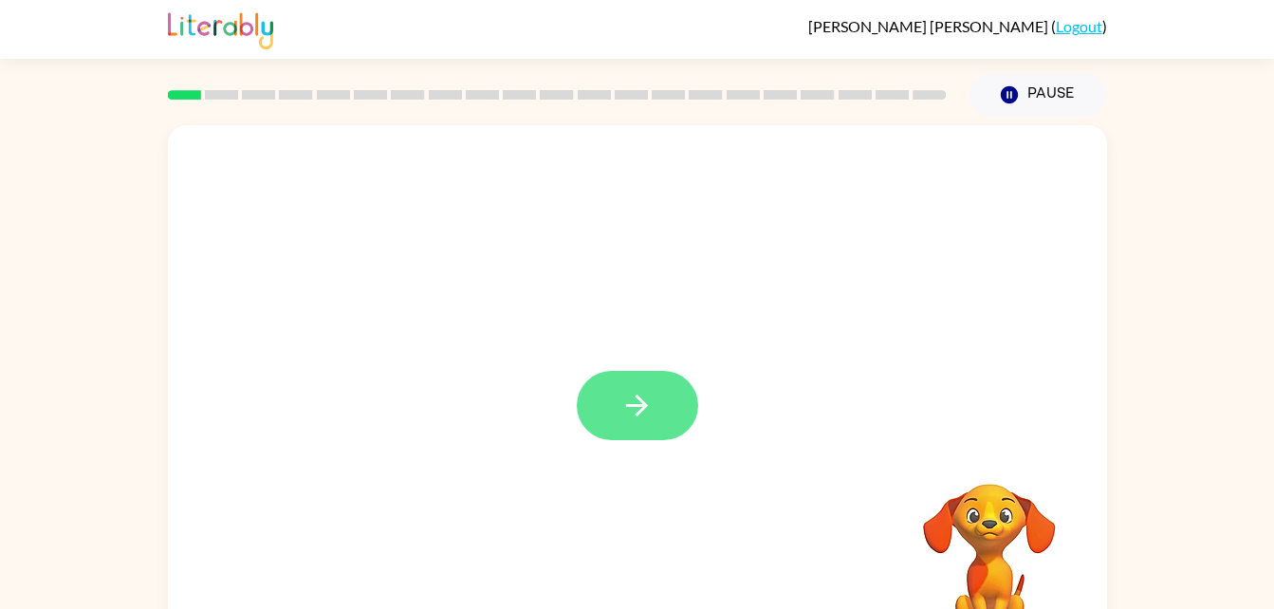
click at [641, 386] on button "button" at bounding box center [637, 405] width 121 height 69
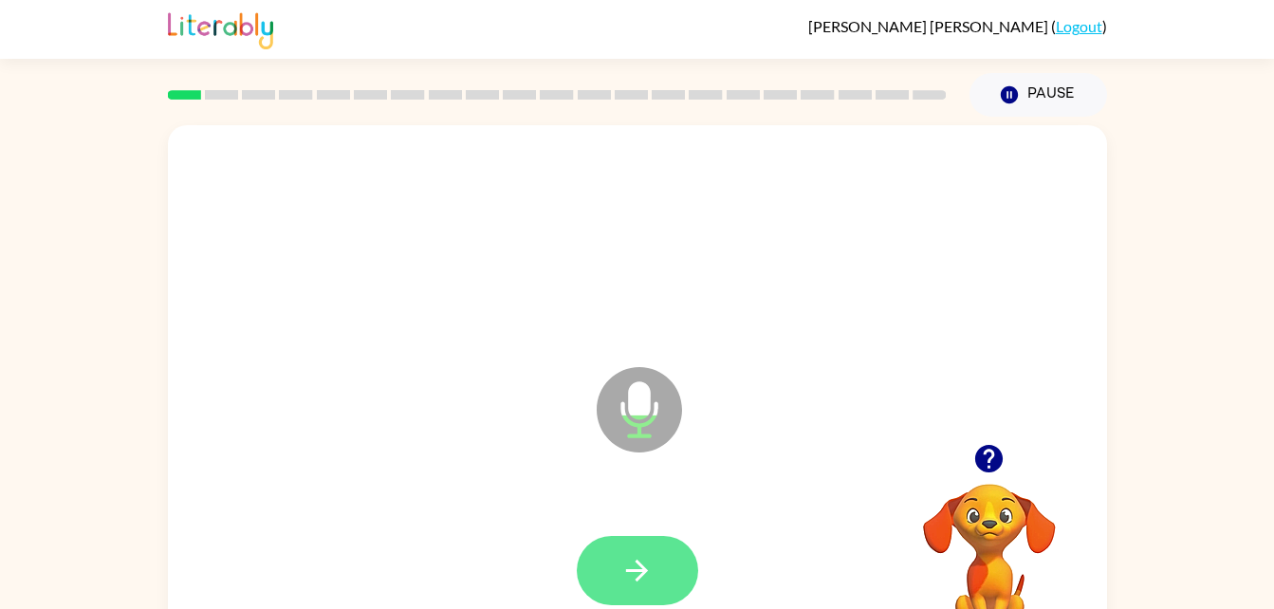
click at [626, 575] on icon "button" at bounding box center [636, 570] width 33 height 33
click at [662, 569] on button "button" at bounding box center [637, 570] width 121 height 69
click at [647, 564] on icon "button" at bounding box center [636, 570] width 33 height 33
click at [648, 558] on icon "button" at bounding box center [636, 570] width 33 height 33
click at [636, 571] on icon "button" at bounding box center [637, 571] width 22 height 22
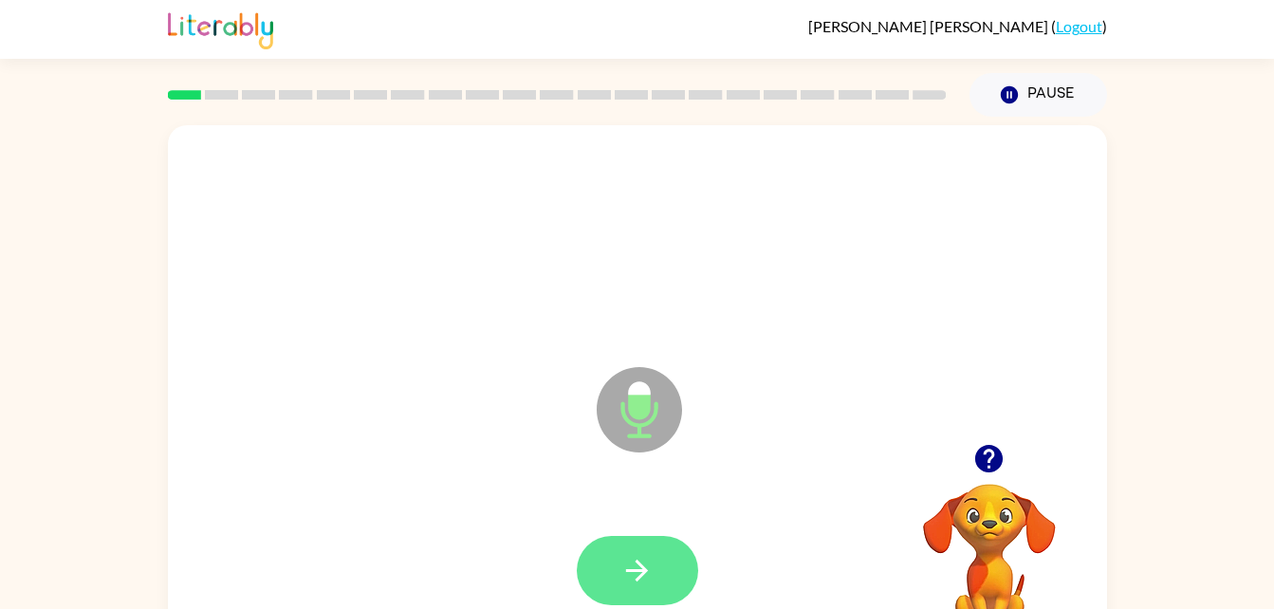
click at [651, 573] on icon "button" at bounding box center [636, 570] width 33 height 33
click at [653, 582] on button "button" at bounding box center [637, 570] width 121 height 69
click at [636, 578] on icon "button" at bounding box center [636, 570] width 33 height 33
click at [643, 585] on icon "button" at bounding box center [636, 570] width 33 height 33
click at [626, 556] on icon "button" at bounding box center [636, 570] width 33 height 33
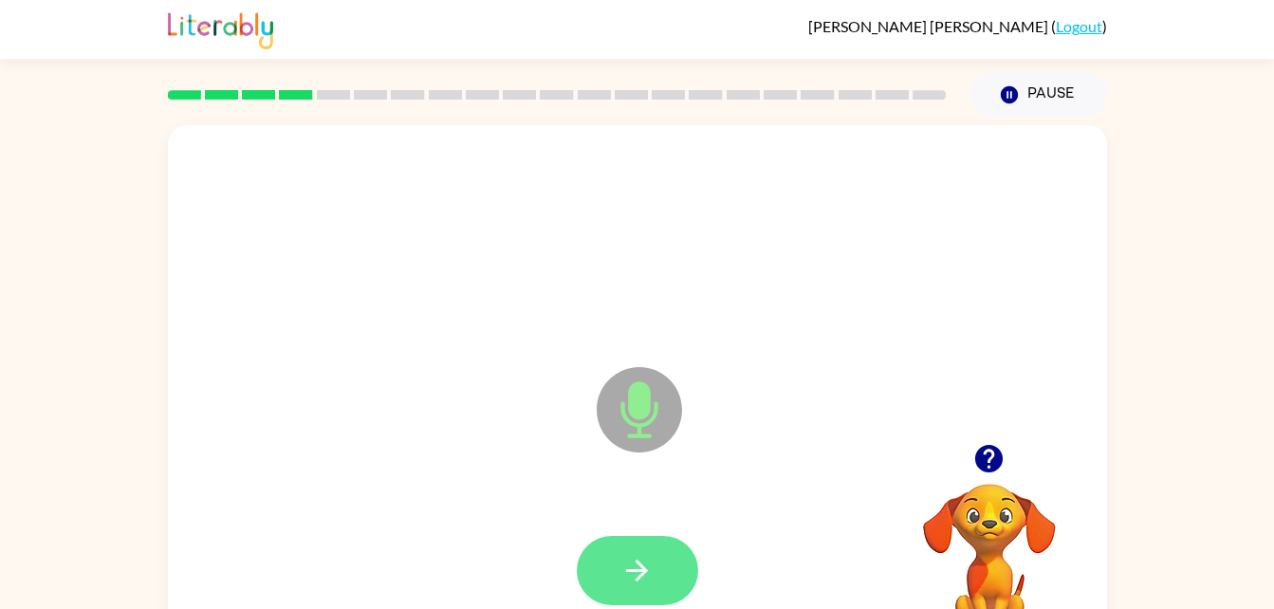
click at [652, 563] on icon "button" at bounding box center [636, 570] width 33 height 33
click at [625, 587] on button "button" at bounding box center [637, 570] width 121 height 69
click at [635, 567] on icon "button" at bounding box center [636, 570] width 33 height 33
click at [673, 582] on button "button" at bounding box center [637, 570] width 121 height 69
click at [684, 567] on button "button" at bounding box center [637, 570] width 121 height 69
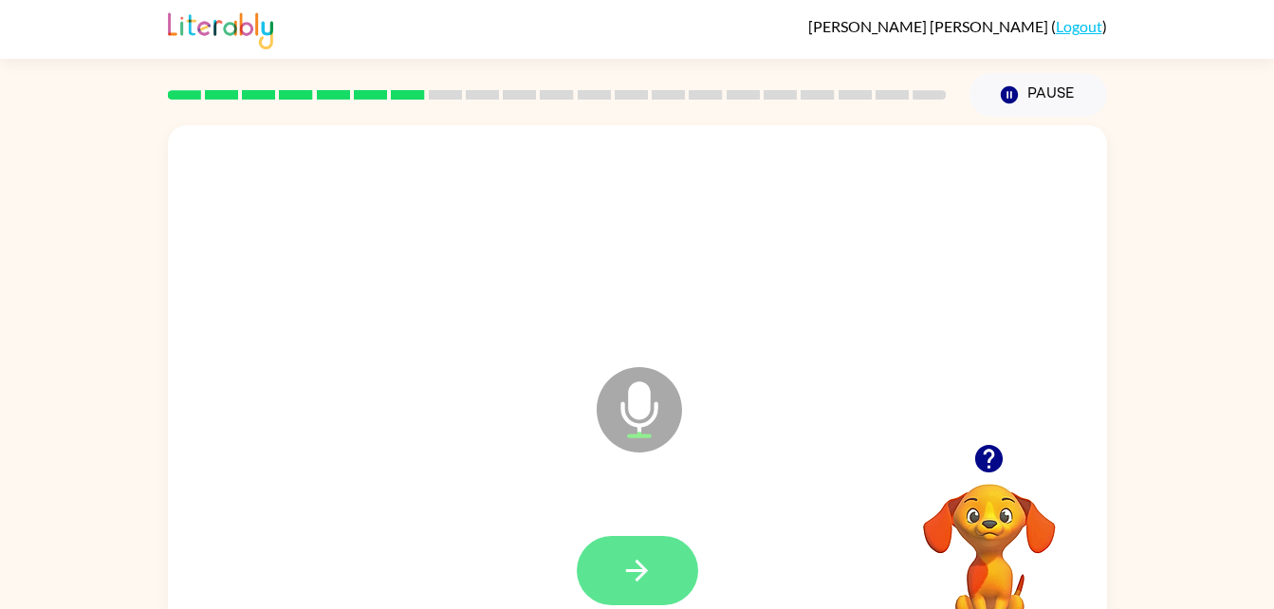
click at [660, 569] on button "button" at bounding box center [637, 570] width 121 height 69
click at [670, 580] on button "button" at bounding box center [637, 570] width 121 height 69
click at [629, 580] on icon "button" at bounding box center [636, 570] width 33 height 33
click at [667, 587] on button "button" at bounding box center [637, 570] width 121 height 69
click at [654, 562] on button "button" at bounding box center [637, 570] width 121 height 69
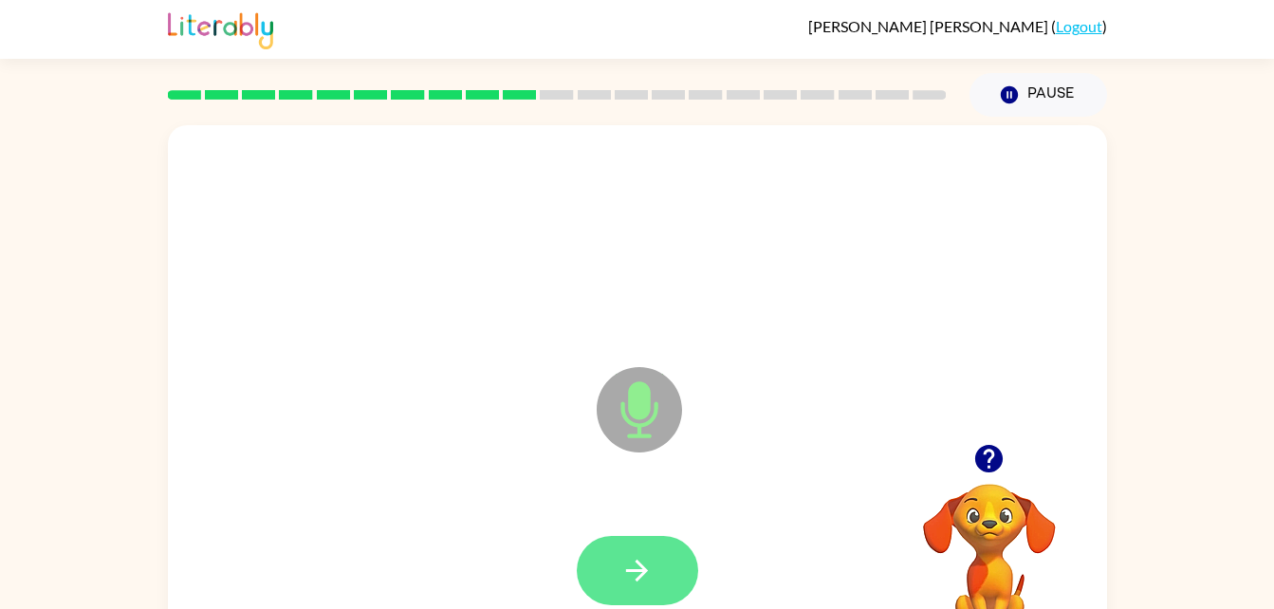
click at [638, 562] on icon "button" at bounding box center [637, 571] width 22 height 22
click at [651, 579] on icon "button" at bounding box center [636, 570] width 33 height 33
click at [625, 561] on icon "button" at bounding box center [636, 570] width 33 height 33
click at [661, 563] on button "button" at bounding box center [637, 570] width 121 height 69
click at [664, 572] on button "button" at bounding box center [637, 570] width 121 height 69
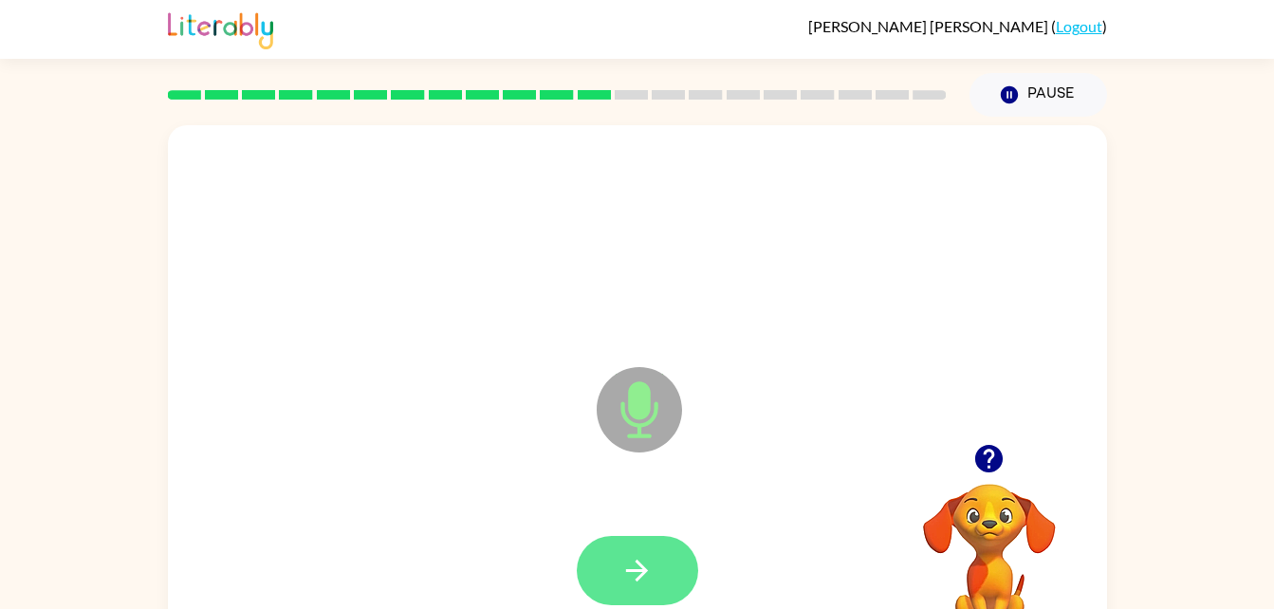
click at [669, 561] on button "button" at bounding box center [637, 570] width 121 height 69
click at [653, 569] on icon "button" at bounding box center [636, 570] width 33 height 33
click at [654, 569] on button "button" at bounding box center [637, 570] width 121 height 69
click at [647, 568] on icon "button" at bounding box center [636, 570] width 33 height 33
click at [657, 558] on button "button" at bounding box center [637, 570] width 121 height 69
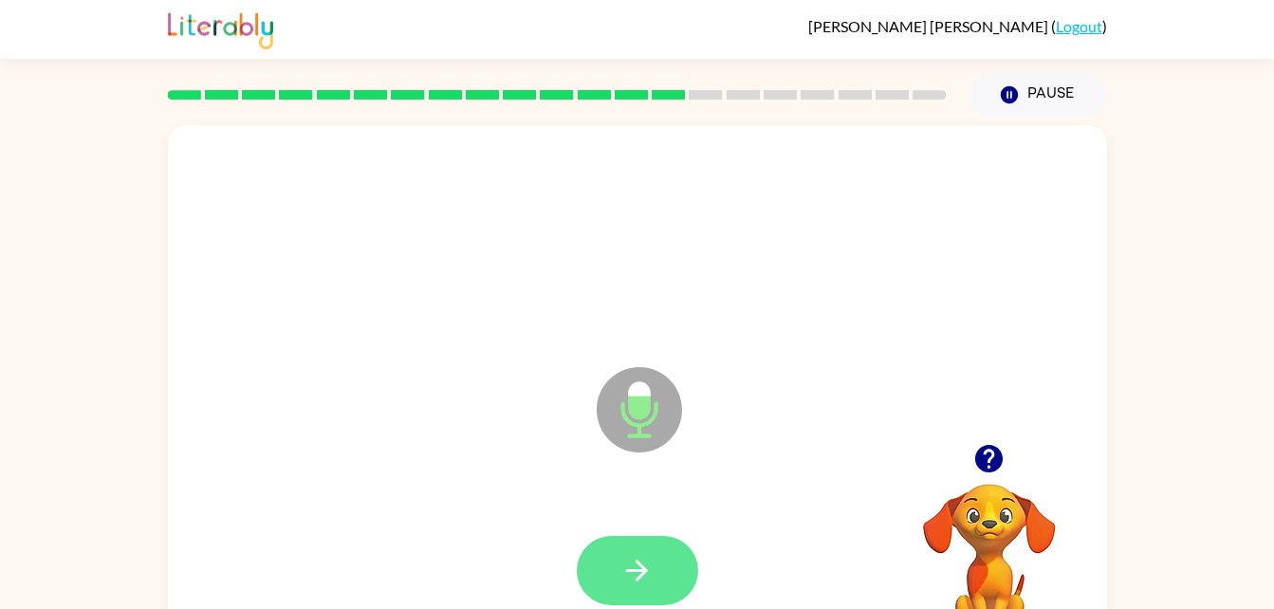
click at [644, 566] on icon "button" at bounding box center [636, 570] width 33 height 33
click at [639, 552] on button "button" at bounding box center [637, 570] width 121 height 69
click at [677, 595] on button "button" at bounding box center [637, 570] width 121 height 69
click at [656, 547] on button "button" at bounding box center [637, 570] width 121 height 69
click at [652, 569] on icon "button" at bounding box center [636, 570] width 33 height 33
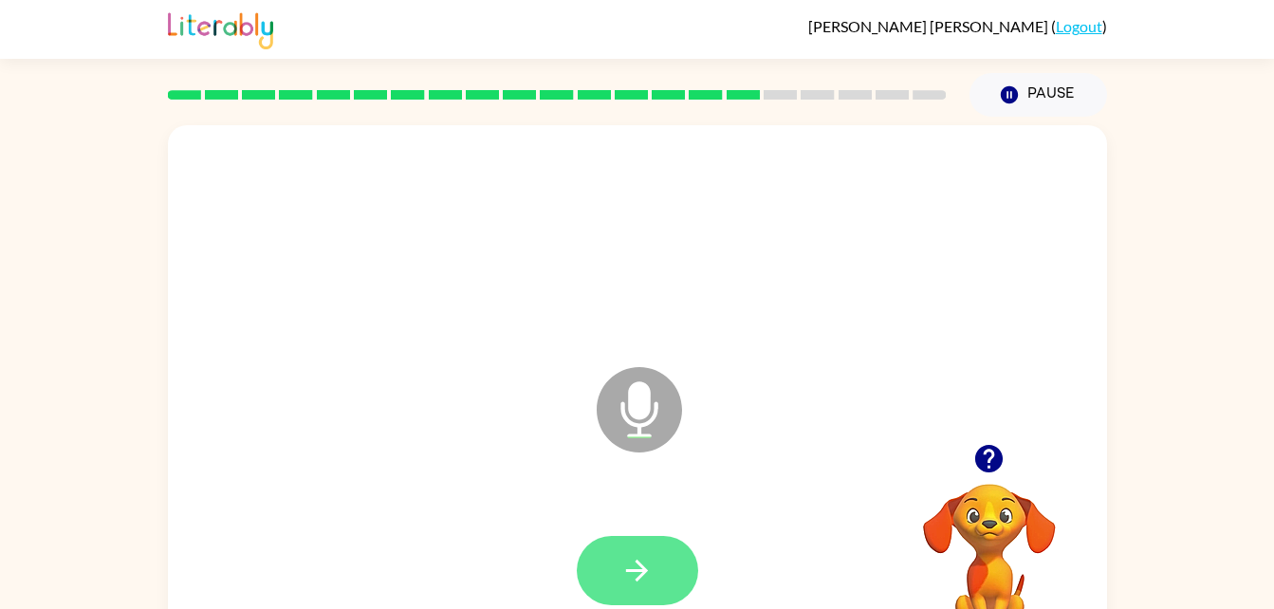
click at [670, 568] on button "button" at bounding box center [637, 570] width 121 height 69
click at [654, 587] on button "button" at bounding box center [637, 570] width 121 height 69
click at [635, 566] on icon "button" at bounding box center [636, 570] width 33 height 33
click at [635, 567] on icon "button" at bounding box center [636, 570] width 33 height 33
click at [664, 556] on button "button" at bounding box center [637, 570] width 121 height 69
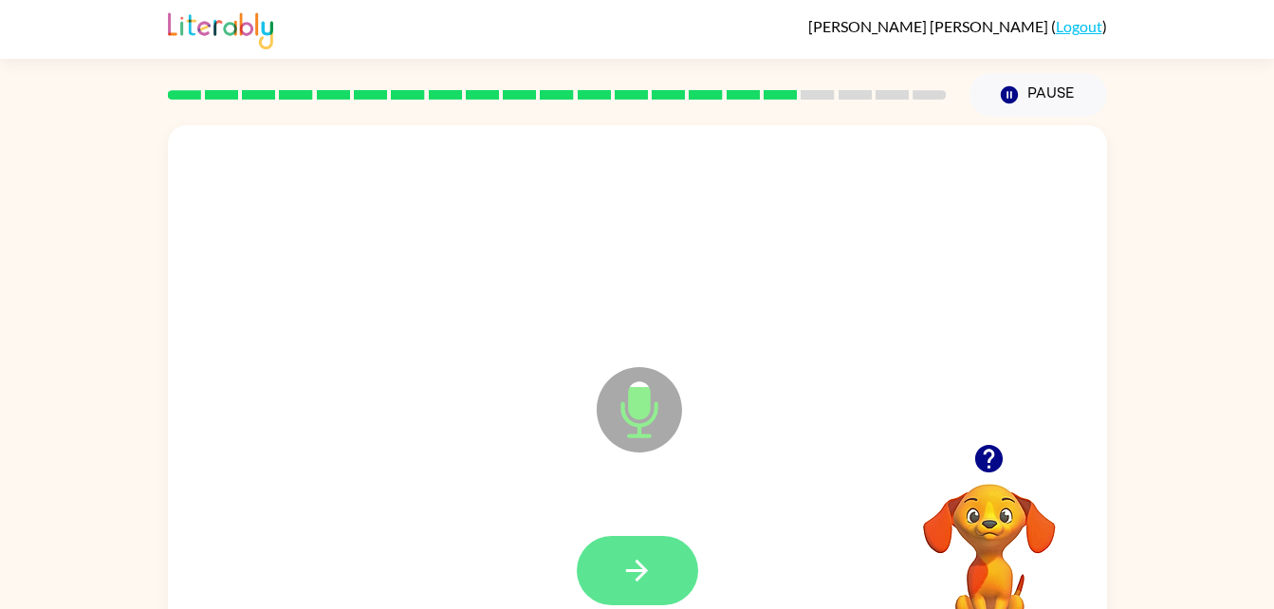
click at [667, 580] on button "button" at bounding box center [637, 570] width 121 height 69
click at [631, 588] on button "button" at bounding box center [637, 570] width 121 height 69
click at [645, 559] on icon "button" at bounding box center [636, 570] width 33 height 33
click at [652, 590] on button "button" at bounding box center [637, 570] width 121 height 69
click at [650, 567] on icon "button" at bounding box center [636, 570] width 33 height 33
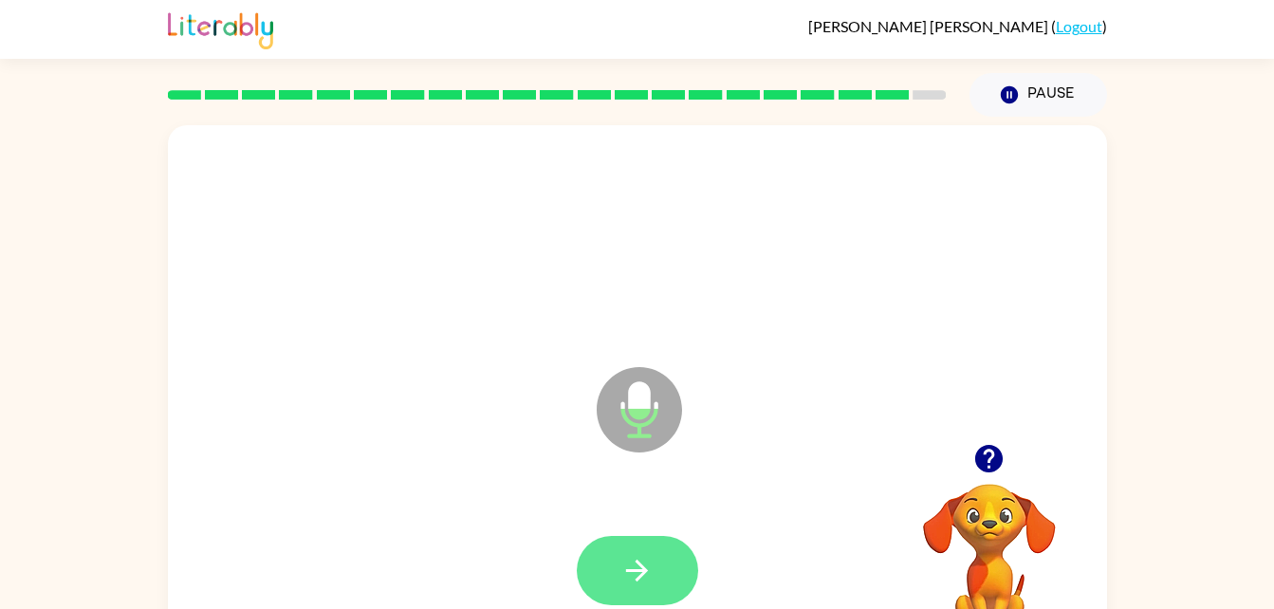
click at [644, 554] on icon "button" at bounding box center [636, 570] width 33 height 33
click at [659, 575] on button "button" at bounding box center [637, 570] width 121 height 69
